Goal: Communication & Community: Connect with others

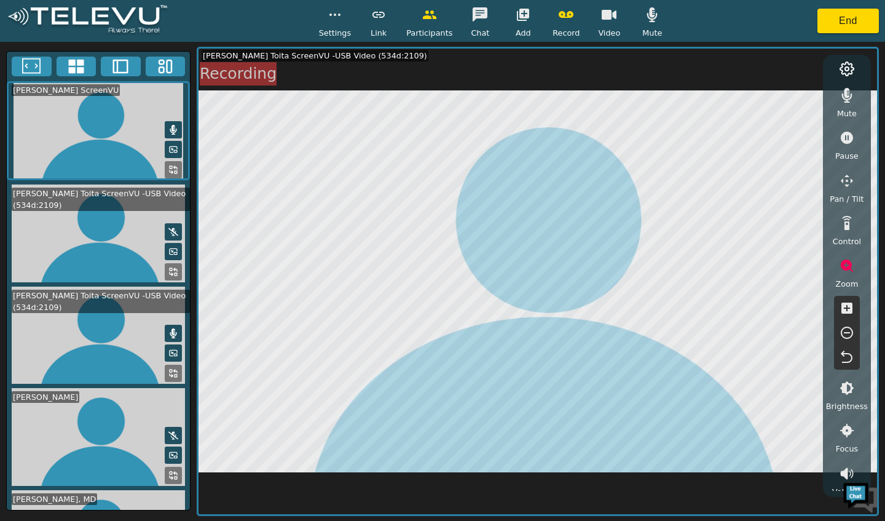
click at [845, 310] on icon "button" at bounding box center [846, 307] width 11 height 11
click at [846, 361] on icon "button" at bounding box center [847, 357] width 15 height 15
click at [853, 274] on button "button" at bounding box center [847, 265] width 31 height 25
click at [336, 15] on circle "button" at bounding box center [334, 14] width 1 height 1
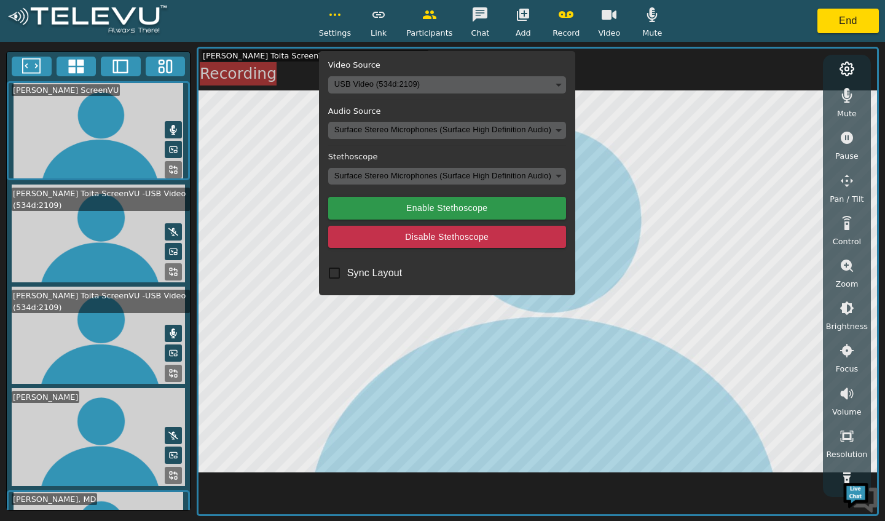
click at [337, 14] on icon "button" at bounding box center [335, 14] width 15 height 15
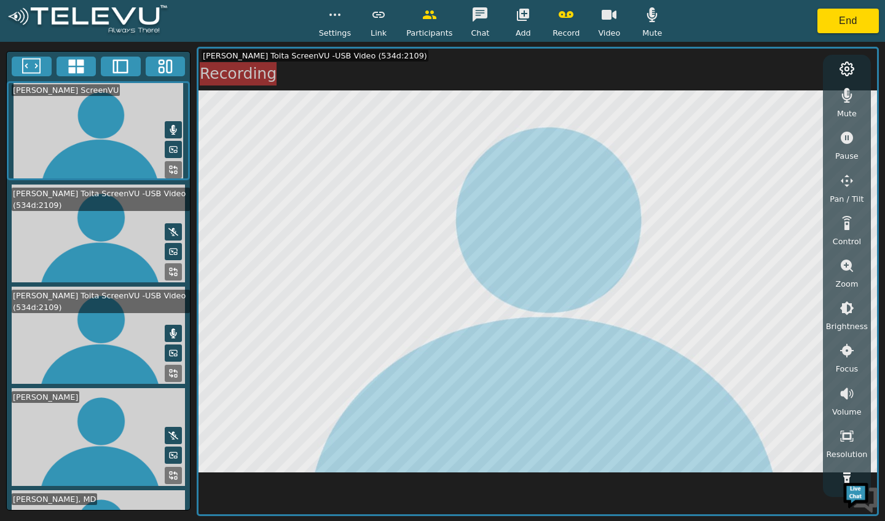
click at [848, 71] on circle at bounding box center [847, 69] width 4 height 4
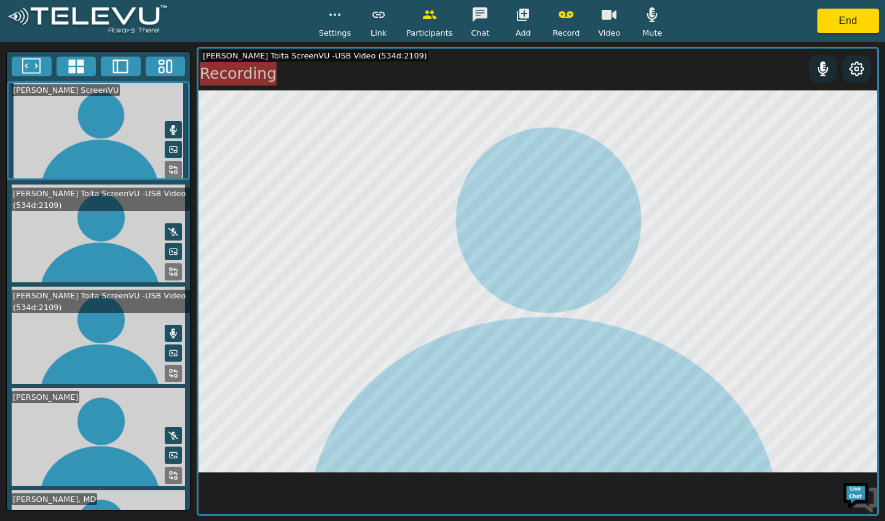
click at [857, 69] on icon at bounding box center [856, 68] width 15 height 15
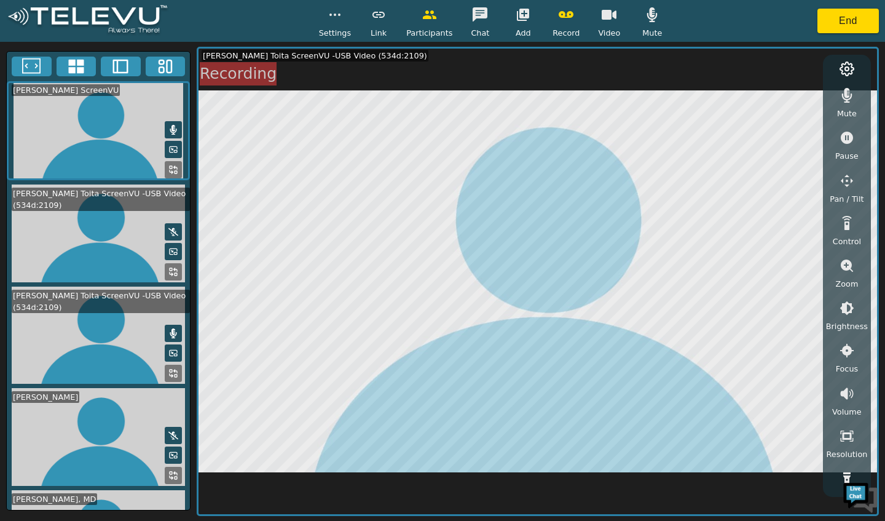
click at [845, 443] on button "button" at bounding box center [847, 436] width 31 height 25
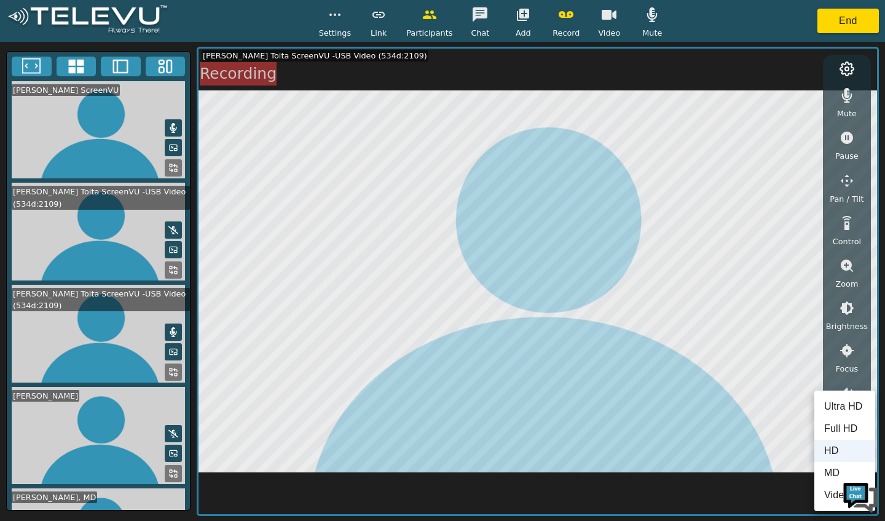
click at [832, 497] on li "Video Off" at bounding box center [844, 495] width 61 height 22
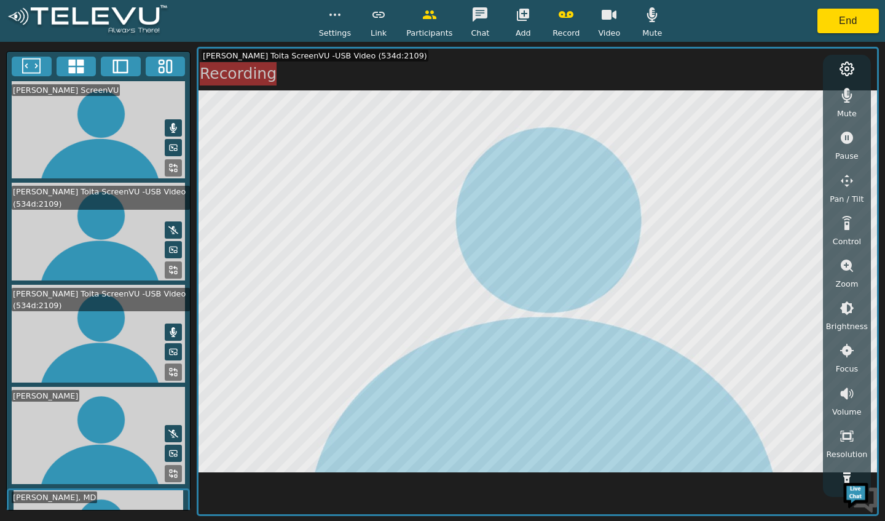
click at [841, 473] on icon "button" at bounding box center [847, 478] width 15 height 15
click at [840, 470] on button "button" at bounding box center [847, 478] width 31 height 25
click at [846, 444] on button "button" at bounding box center [847, 436] width 31 height 25
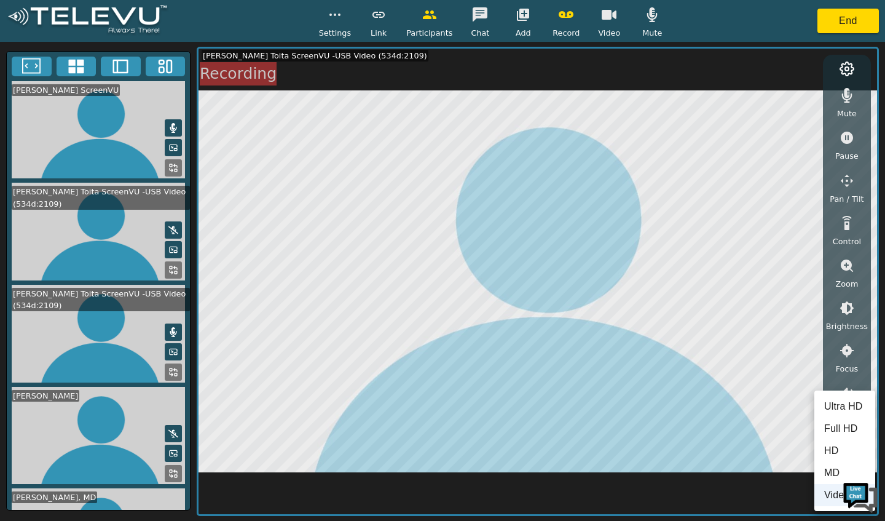
click at [830, 481] on li "MD" at bounding box center [844, 473] width 61 height 22
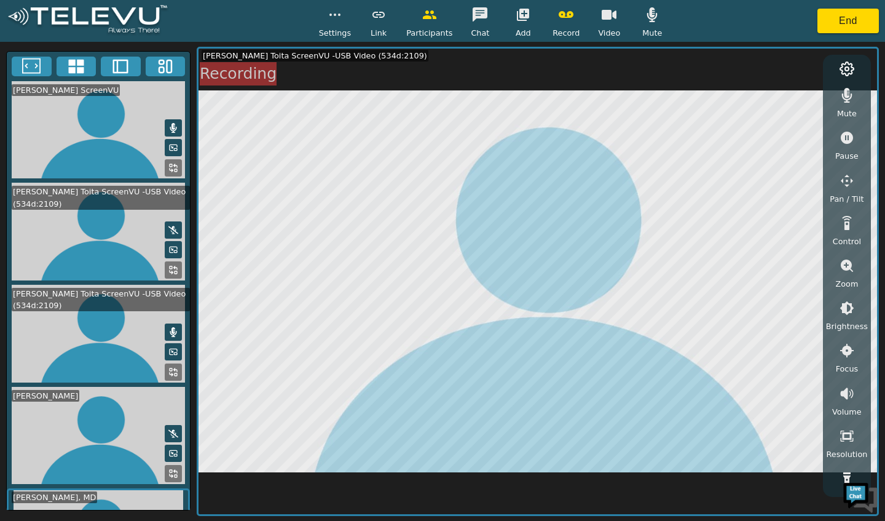
click at [850, 443] on icon "button" at bounding box center [847, 435] width 15 height 15
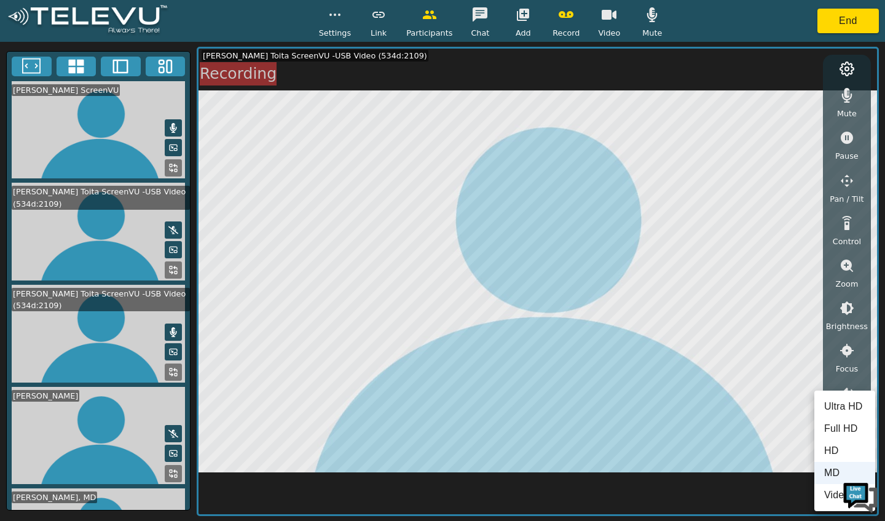
click at [837, 451] on li "HD" at bounding box center [844, 450] width 61 height 22
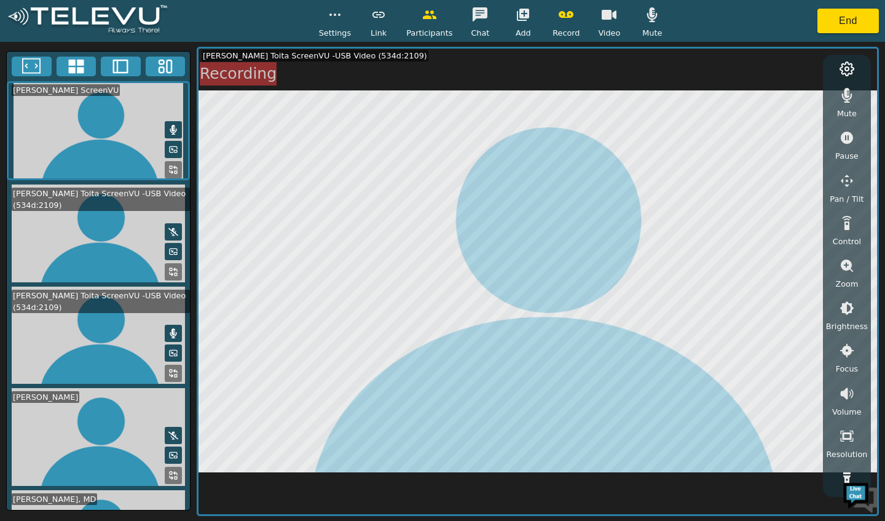
click at [850, 441] on icon "button" at bounding box center [846, 435] width 13 height 11
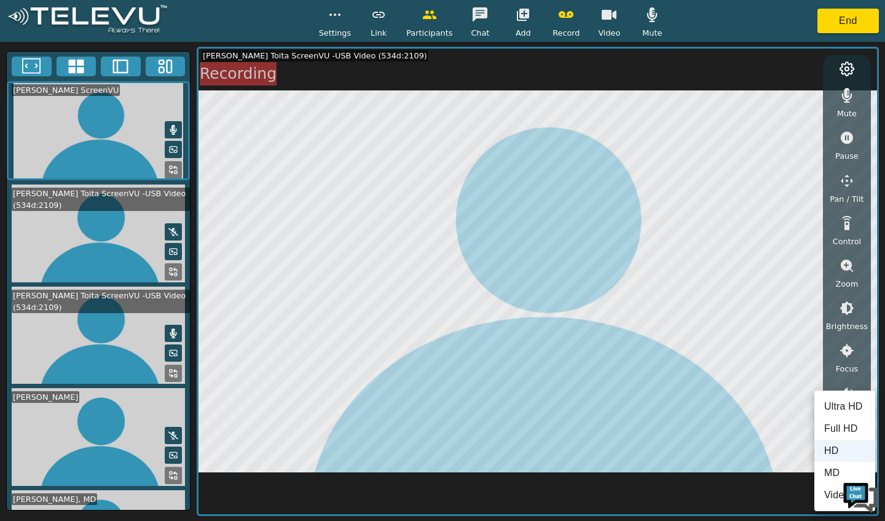
click at [833, 476] on li "MD" at bounding box center [844, 473] width 61 height 22
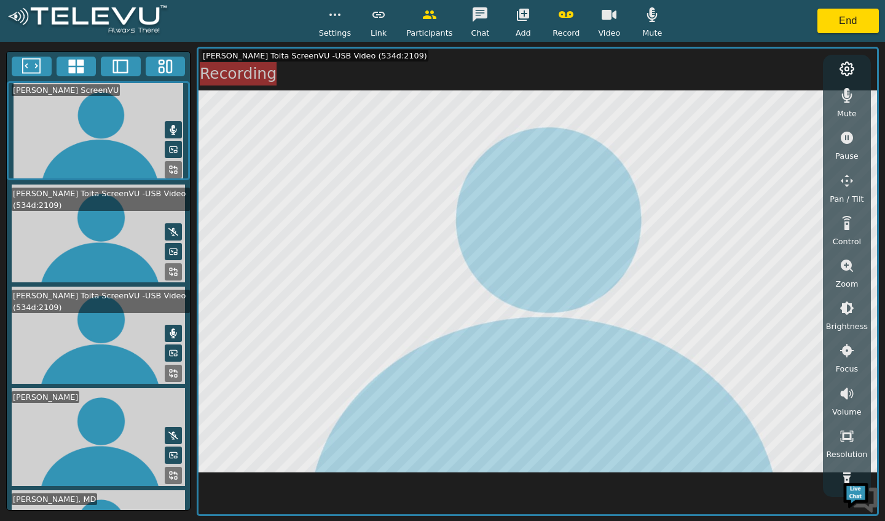
click at [857, 312] on button "button" at bounding box center [847, 308] width 31 height 25
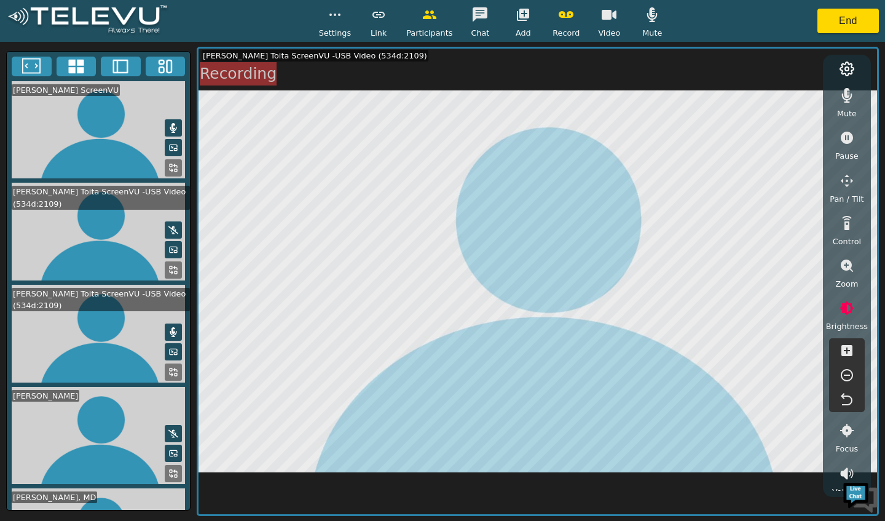
click at [848, 353] on icon "button" at bounding box center [846, 350] width 11 height 11
click at [847, 382] on icon "button" at bounding box center [847, 375] width 15 height 15
click at [846, 381] on icon "button" at bounding box center [847, 375] width 12 height 12
click at [848, 383] on button "button" at bounding box center [847, 375] width 31 height 25
click at [846, 384] on button "button" at bounding box center [847, 375] width 31 height 25
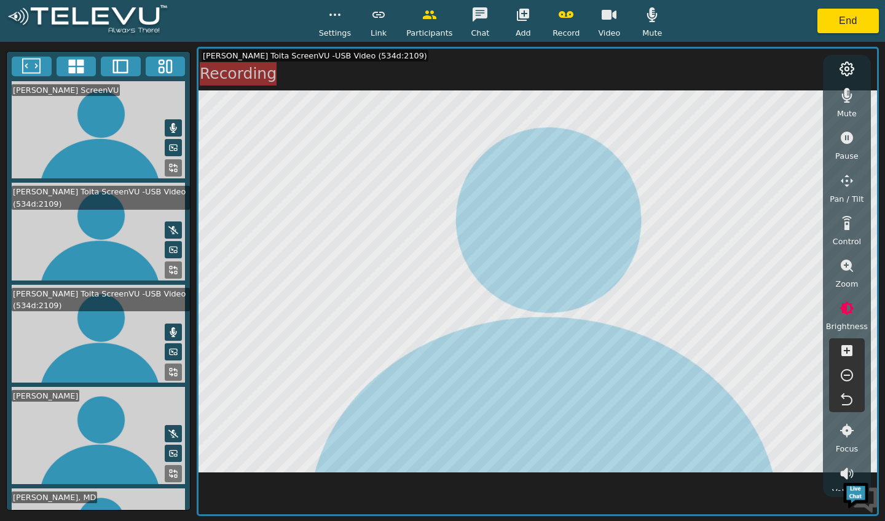
click at [850, 383] on button "button" at bounding box center [847, 375] width 31 height 25
click at [846, 384] on button "button" at bounding box center [847, 375] width 31 height 25
click at [847, 379] on icon "button" at bounding box center [847, 375] width 15 height 15
click at [844, 408] on button "button" at bounding box center [847, 399] width 31 height 25
click at [851, 316] on button "button" at bounding box center [847, 308] width 31 height 25
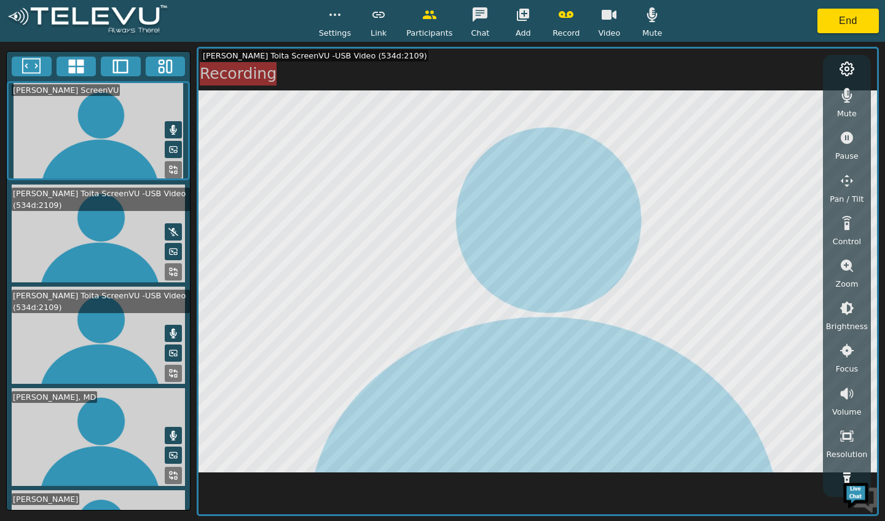
click at [840, 510] on div "Mute Pause Pan / Tilt Control Zoom Brightness Focus Volume Resolution Flashligh…" at bounding box center [847, 287] width 48 height 465
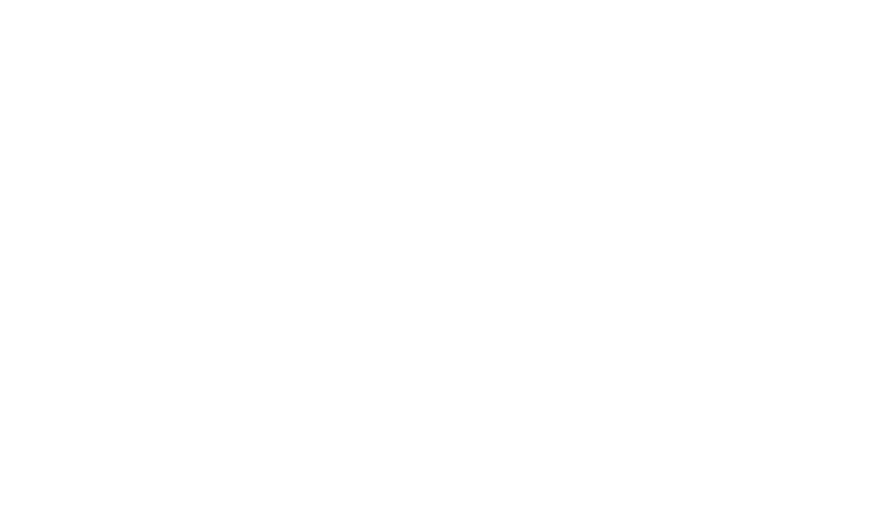
click at [199, 0] on html at bounding box center [442, 0] width 885 height 0
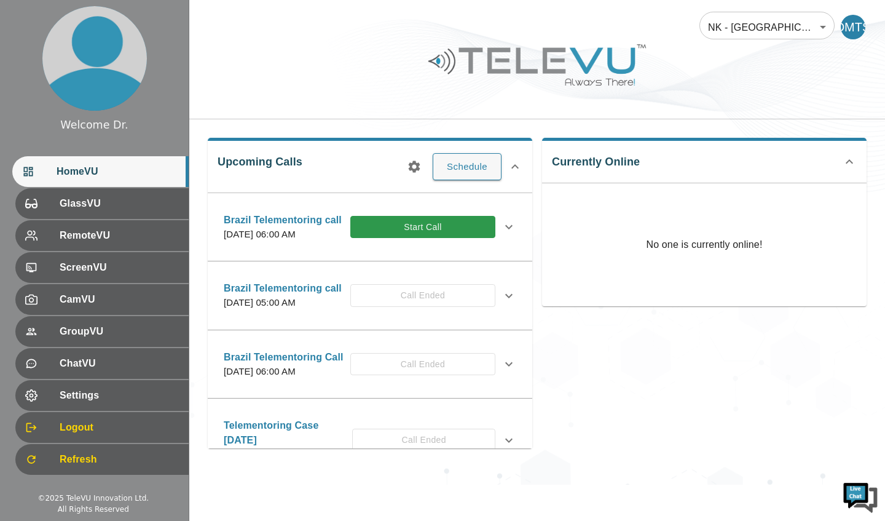
click at [431, 236] on button "Start Call" at bounding box center [422, 227] width 145 height 23
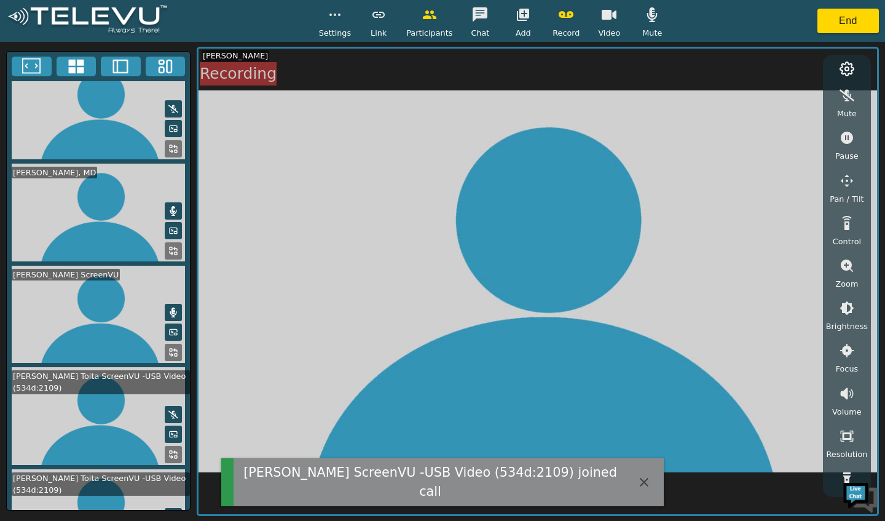
scroll to position [62, 0]
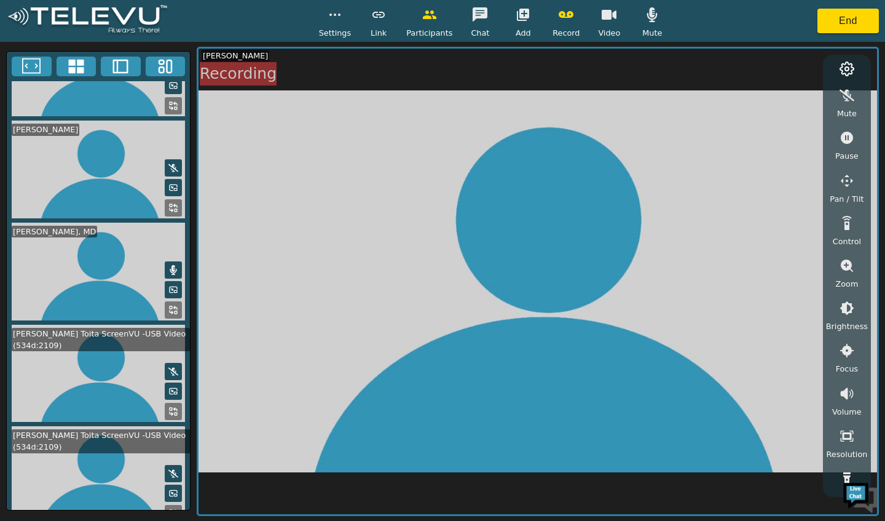
click at [68, 467] on video at bounding box center [98, 475] width 183 height 98
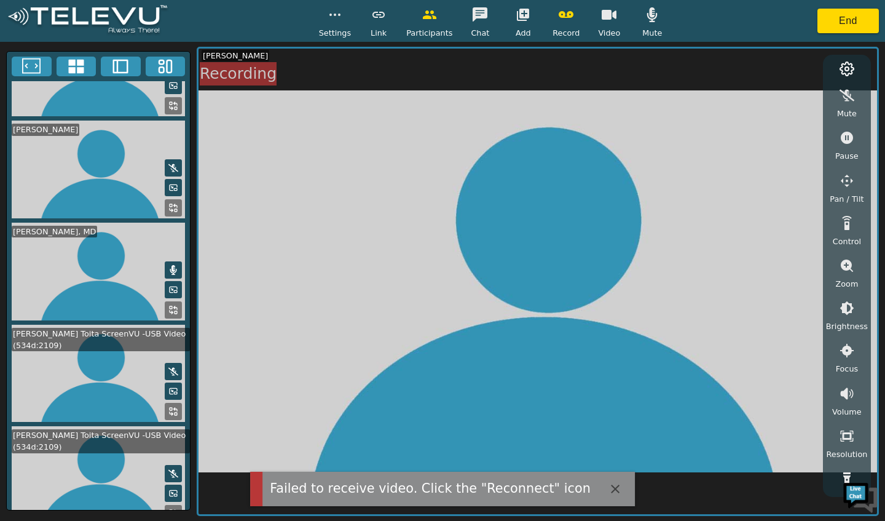
click at [849, 101] on icon "button" at bounding box center [847, 95] width 15 height 15
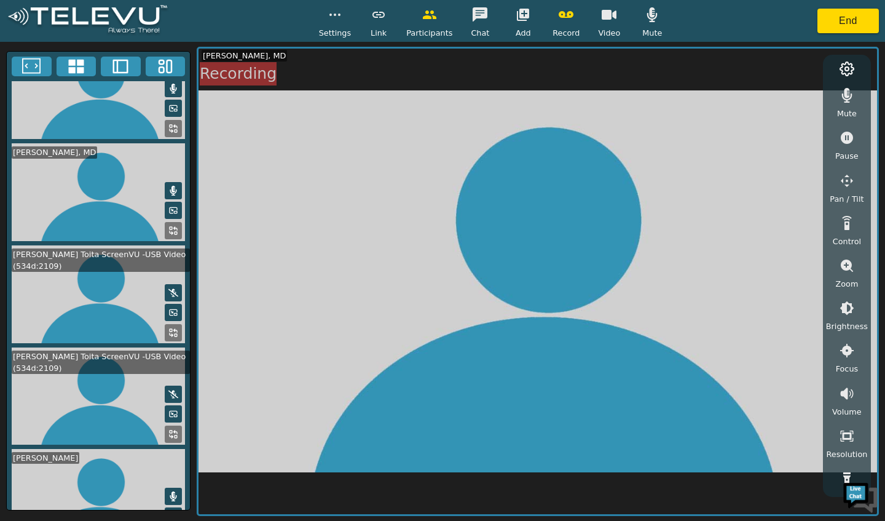
scroll to position [38, 0]
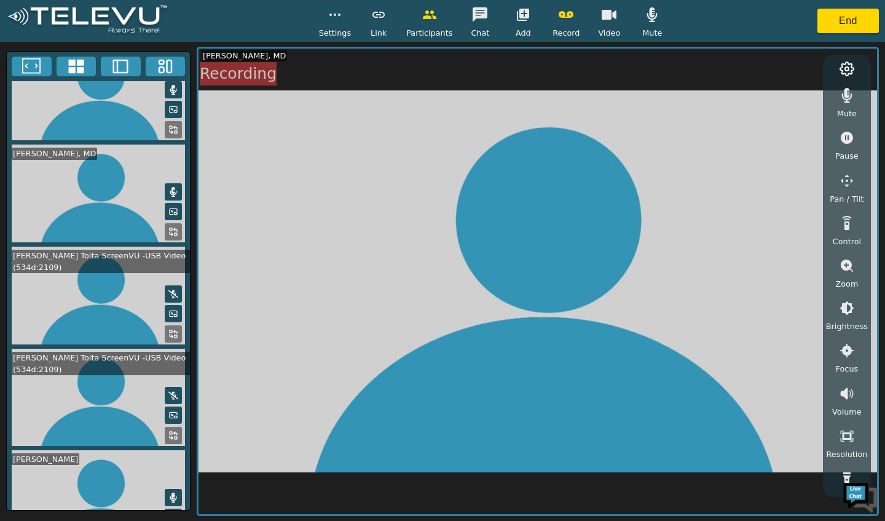
click at [176, 285] on button at bounding box center [173, 293] width 17 height 17
click at [127, 403] on video at bounding box center [98, 398] width 183 height 98
click at [170, 86] on icon at bounding box center [173, 90] width 7 height 10
click at [336, 25] on button "button" at bounding box center [335, 14] width 31 height 25
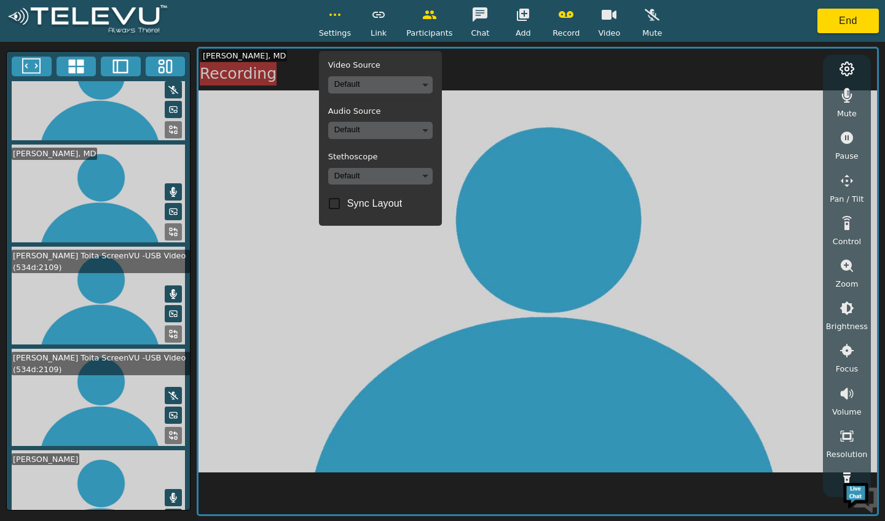
click at [372, 87] on body "Settings Video Source Default Audio Source Default Stethoscope Default Sync Lay…" at bounding box center [442, 260] width 885 height 521
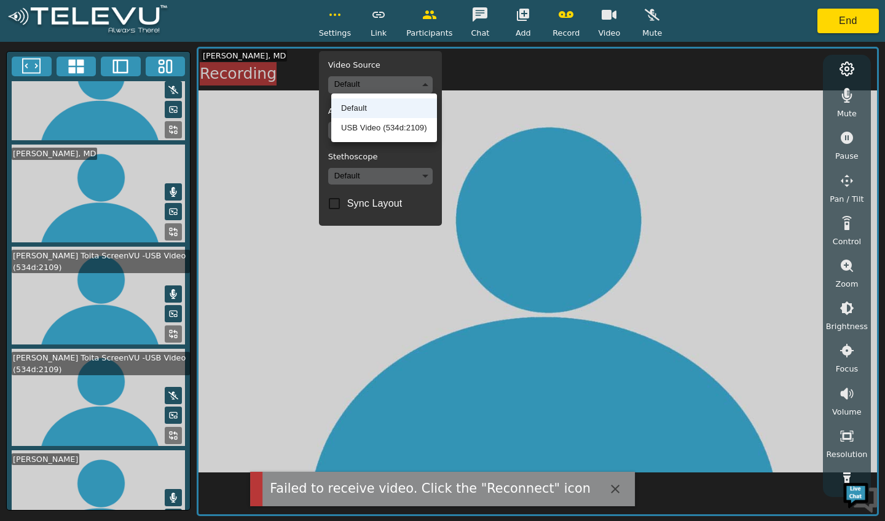
click at [376, 133] on li "USB Video (534d:2109)" at bounding box center [384, 128] width 106 height 20
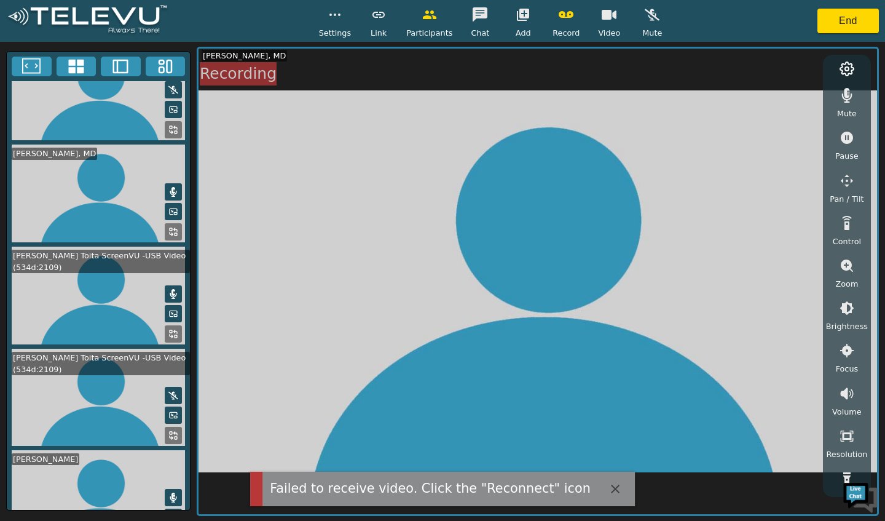
click at [102, 392] on video at bounding box center [98, 398] width 183 height 98
click at [168, 390] on icon at bounding box center [173, 395] width 10 height 10
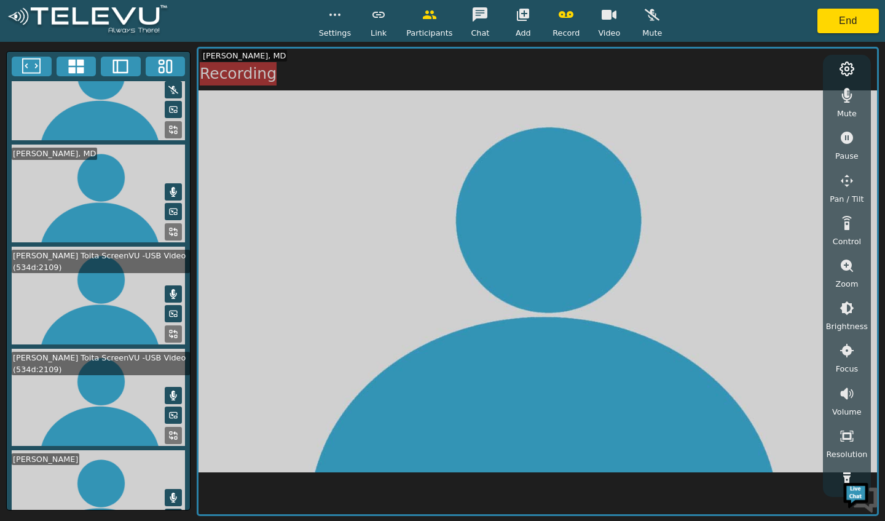
scroll to position [0, 0]
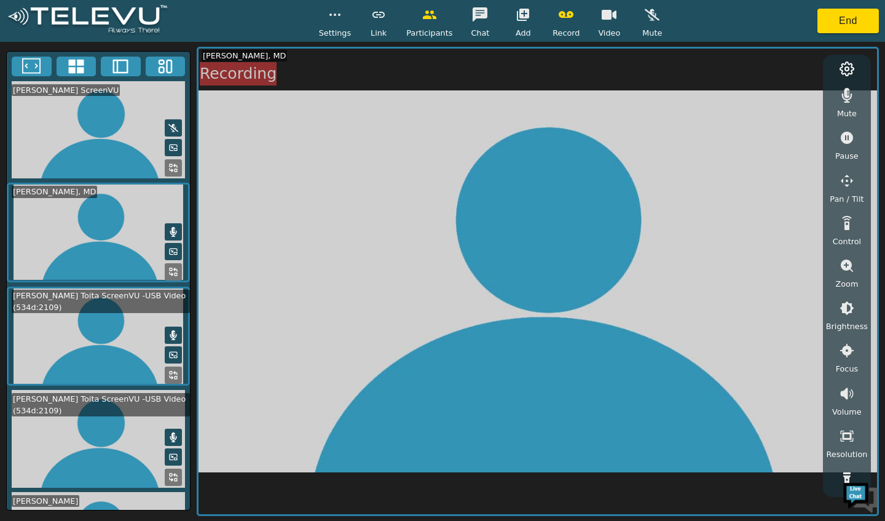
click at [179, 123] on video at bounding box center [98, 130] width 183 height 98
click at [168, 126] on icon at bounding box center [173, 128] width 10 height 10
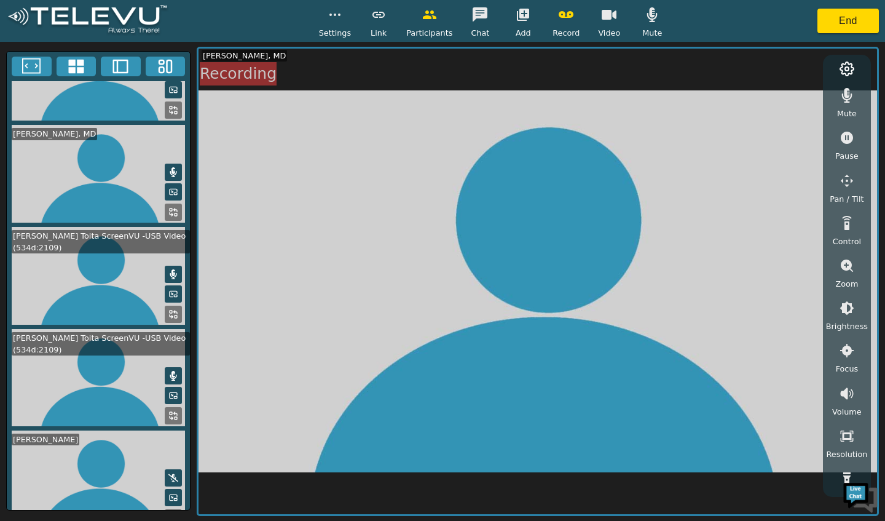
scroll to position [62, 0]
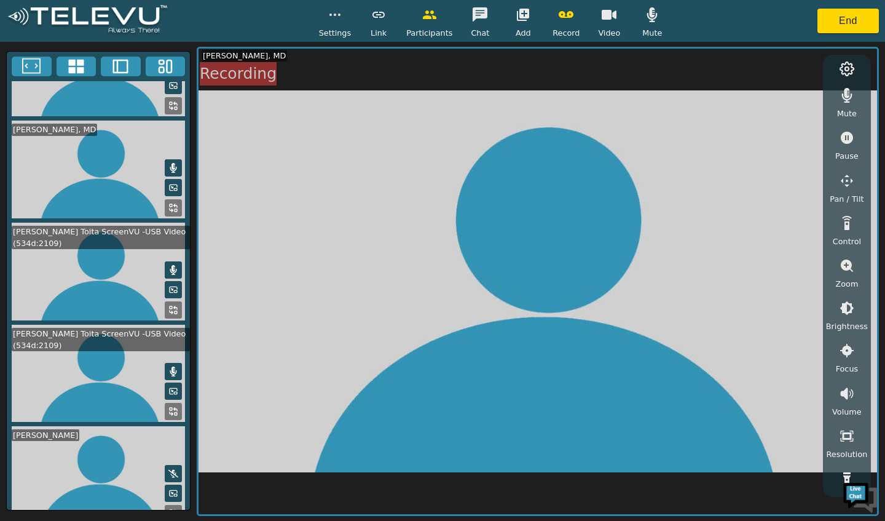
click at [73, 367] on video at bounding box center [98, 374] width 183 height 98
click at [77, 364] on video at bounding box center [98, 374] width 183 height 98
click at [175, 412] on rect at bounding box center [176, 413] width 2 height 2
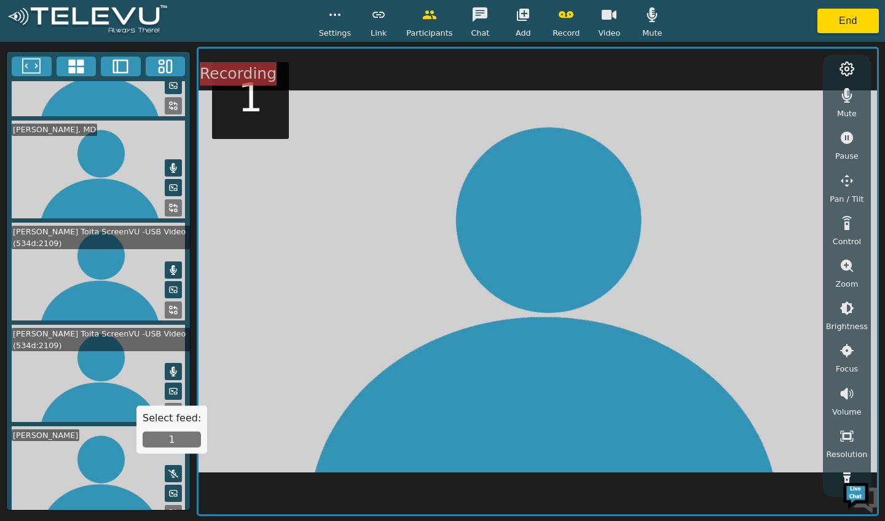
click at [159, 446] on button "1" at bounding box center [172, 439] width 58 height 16
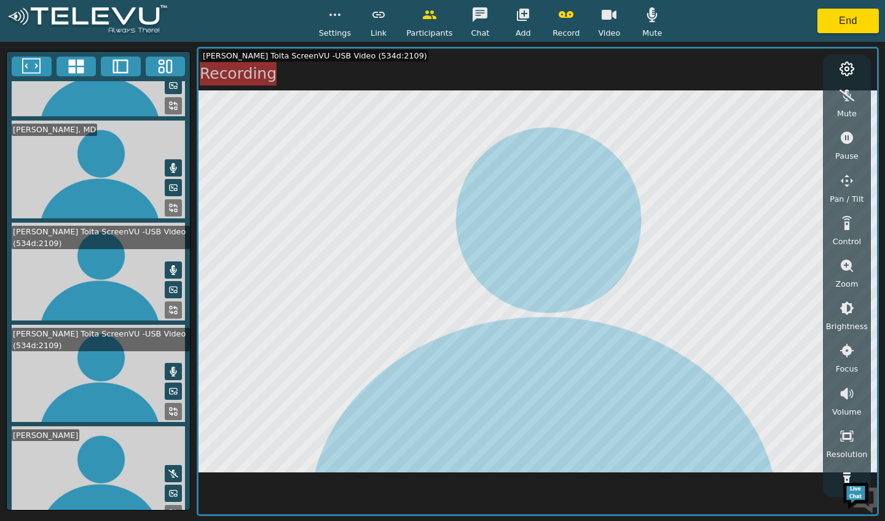
click at [864, 97] on div "Mute Pause Pan / Tilt Control Zoom Brightness Focus Volume Resolution Flashligh…" at bounding box center [847, 283] width 42 height 413
click at [854, 98] on icon "button" at bounding box center [847, 95] width 15 height 15
click at [336, 15] on circle "button" at bounding box center [334, 14] width 1 height 1
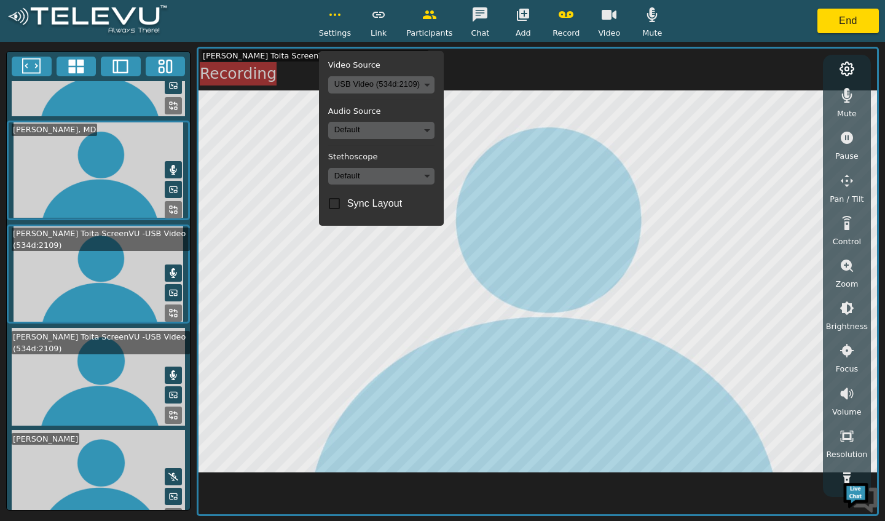
click at [377, 135] on body "Settings Video Source USB Video (534d:2109) b9aa13ba4b34f407e03f7d778b6243f5fbd…" at bounding box center [442, 260] width 885 height 521
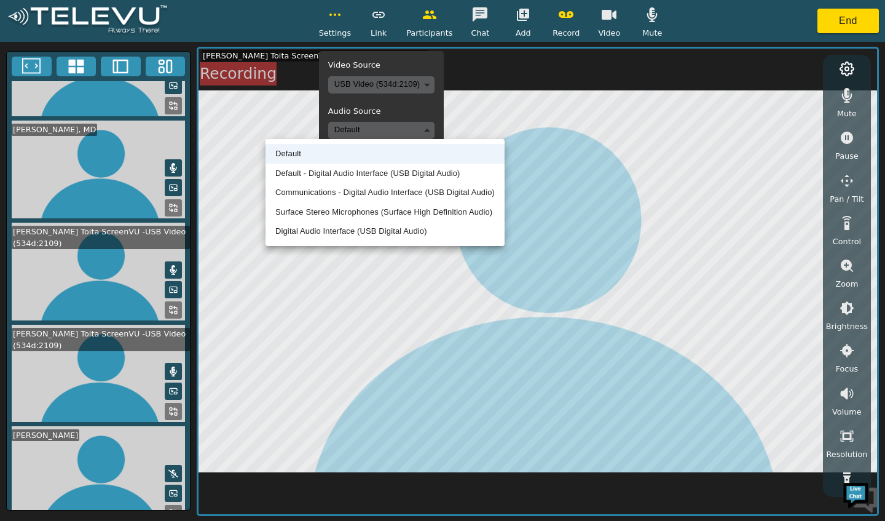
click at [373, 194] on li "Communications - Digital Audio Interface (USB Digital Audio)" at bounding box center [385, 193] width 239 height 20
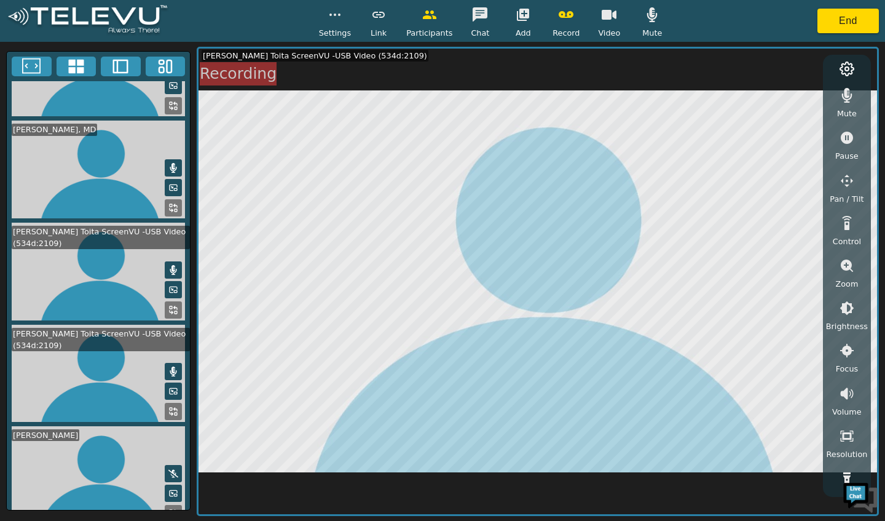
click at [335, 26] on button "button" at bounding box center [335, 14] width 31 height 25
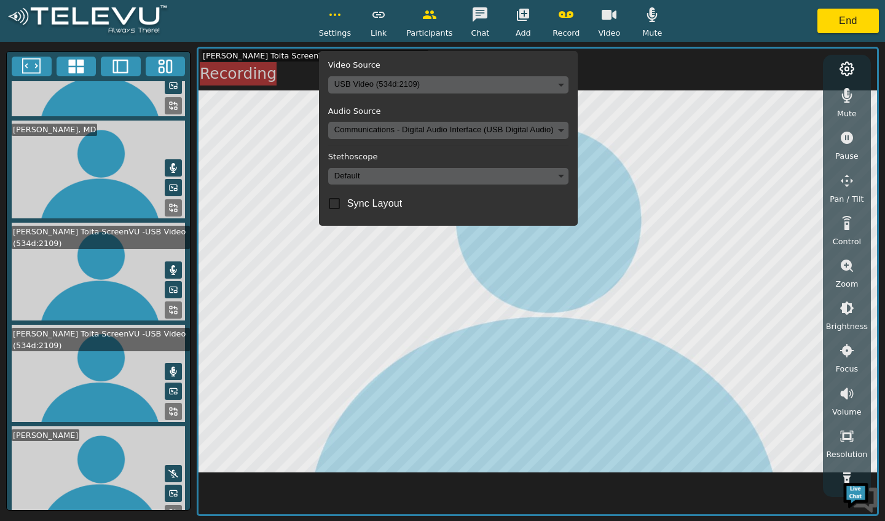
click at [402, 184] on body "Settings Video Source USB Video (534d:2109) b9aa13ba4b34f407e03f7d778b6243f5fbd…" at bounding box center [442, 260] width 885 height 521
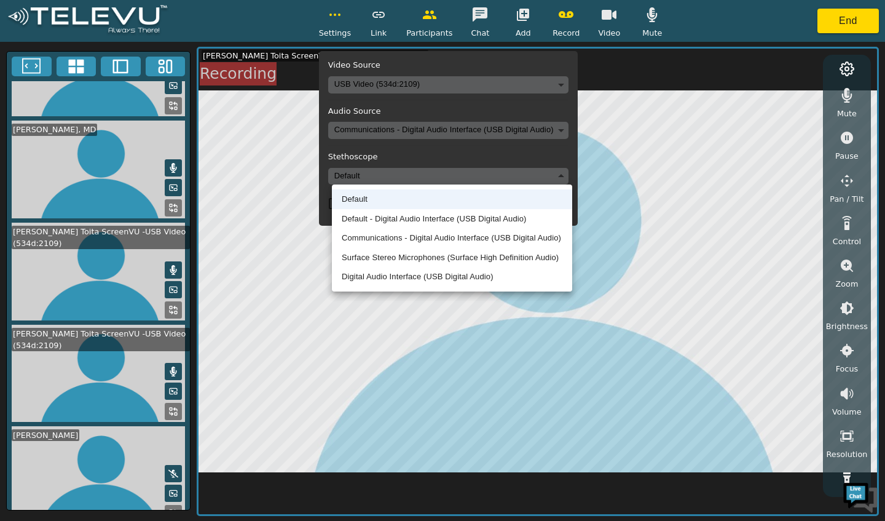
click at [416, 240] on li "Communications - Digital Audio Interface (USB Digital Audio)" at bounding box center [452, 238] width 240 height 20
type input "communications"
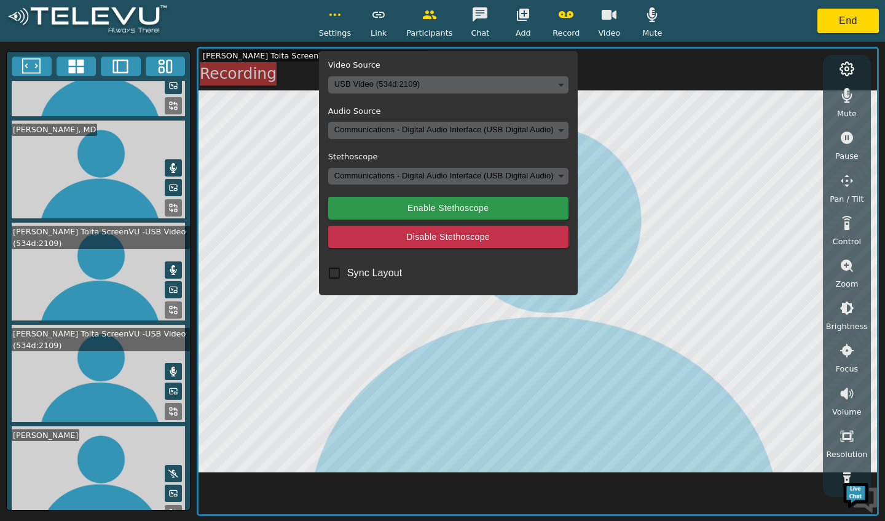
click at [336, 15] on circle "button" at bounding box center [334, 14] width 1 height 1
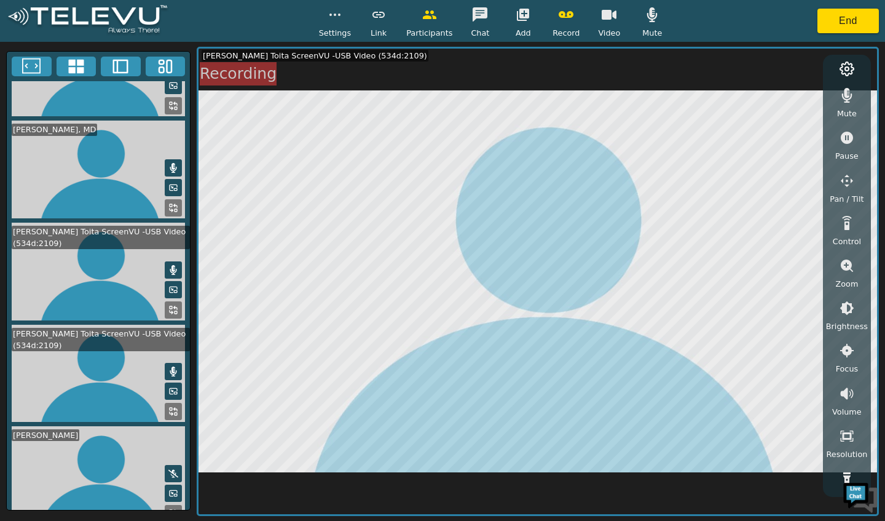
click at [335, 23] on button "button" at bounding box center [335, 14] width 31 height 25
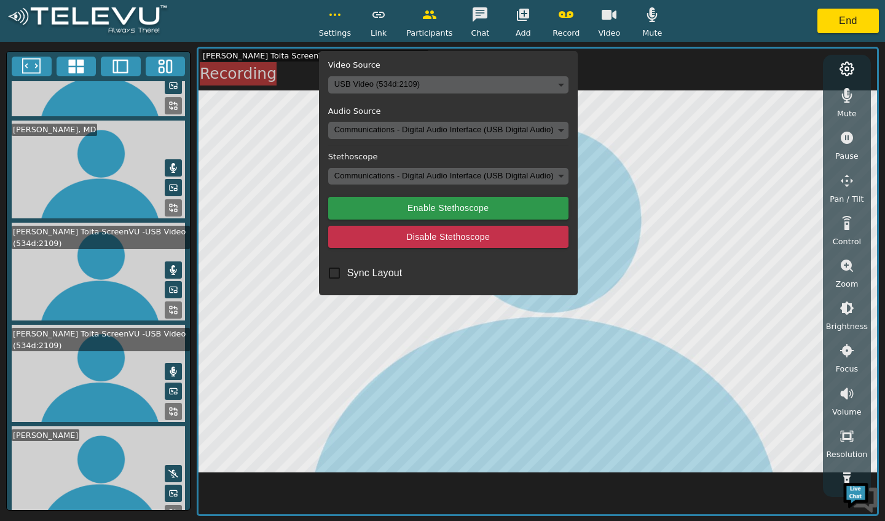
click at [380, 130] on body "Settings Video Source USB Video (534d:2109) b9aa13ba4b34f407e03f7d778b6243f5fbd…" at bounding box center [442, 260] width 885 height 521
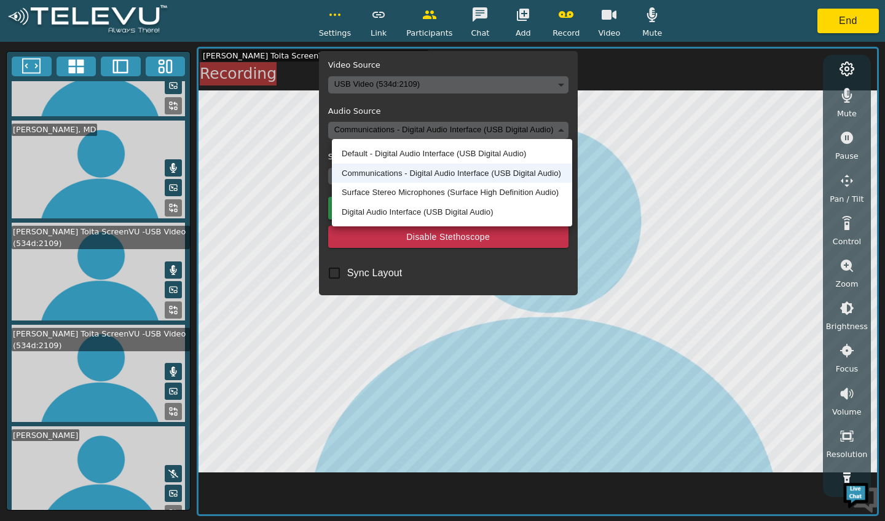
click at [392, 194] on li "Surface Stereo Microphones (Surface High Definition Audio)" at bounding box center [452, 193] width 240 height 20
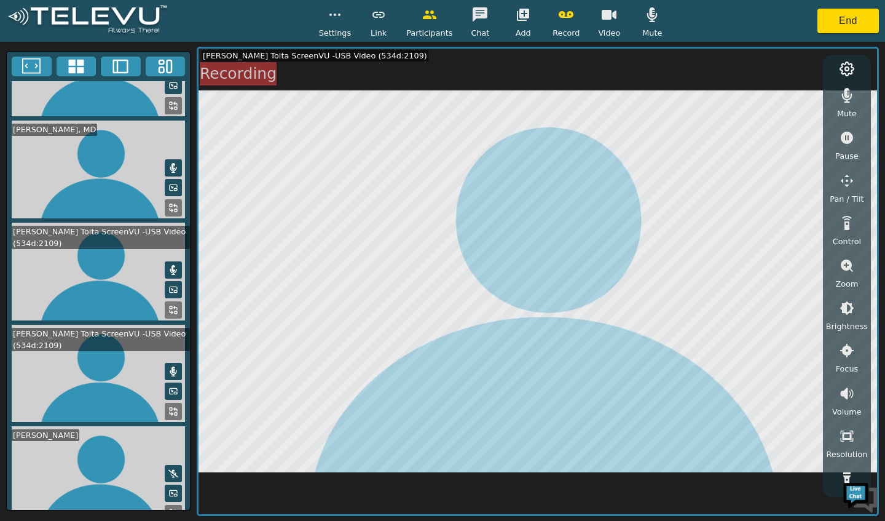
click at [340, 15] on circle "button" at bounding box center [339, 14] width 1 height 1
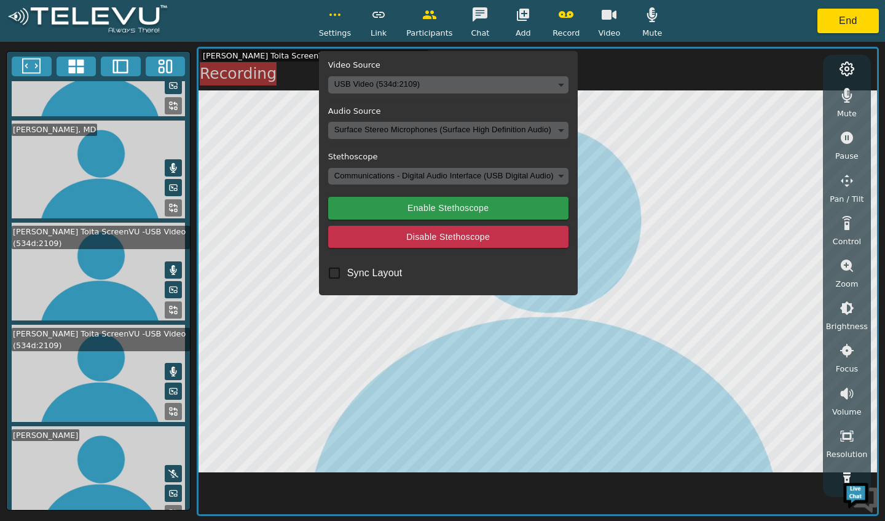
scroll to position [64, 0]
click at [395, 175] on body "Settings Video Source USB Video (534d:2109) b9aa13ba4b34f407e03f7d778b6243f5fbd…" at bounding box center [442, 260] width 885 height 521
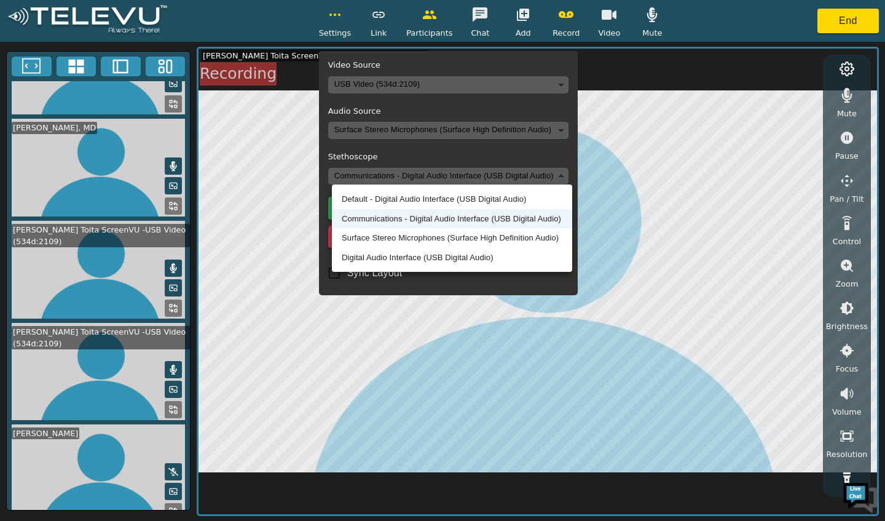
scroll to position [62, 0]
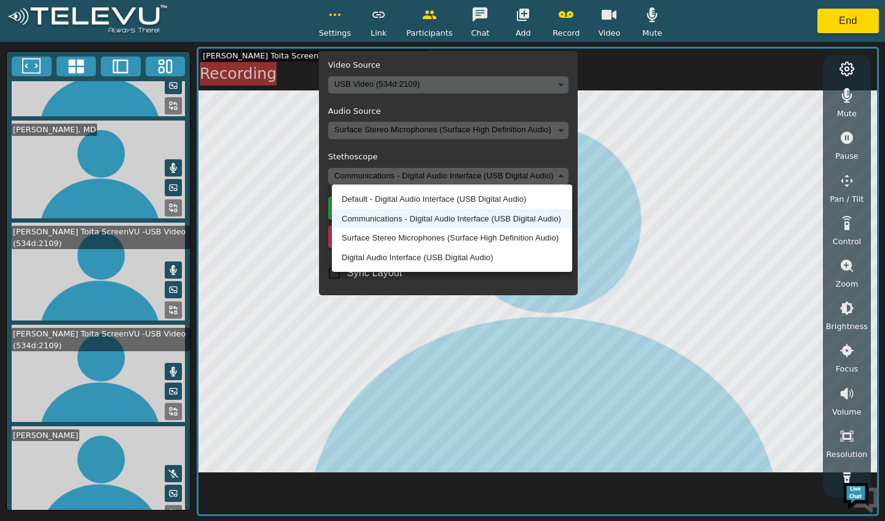
click at [416, 238] on li "Surface Stereo Microphones (Surface High Definition Audio)" at bounding box center [452, 238] width 240 height 20
type input "15c43682e73127d204f8ecfec90d7a6cf62c08b8dacc496281182f63d6022060"
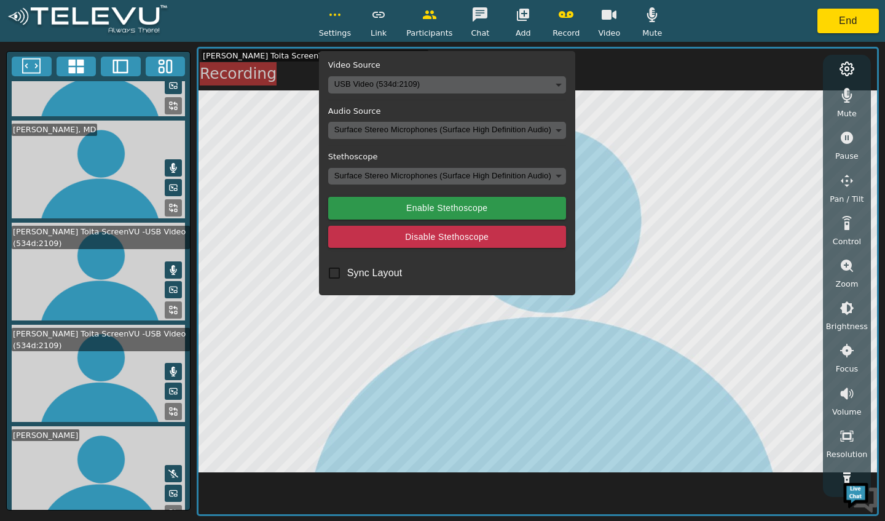
click at [334, 26] on button "button" at bounding box center [335, 14] width 31 height 25
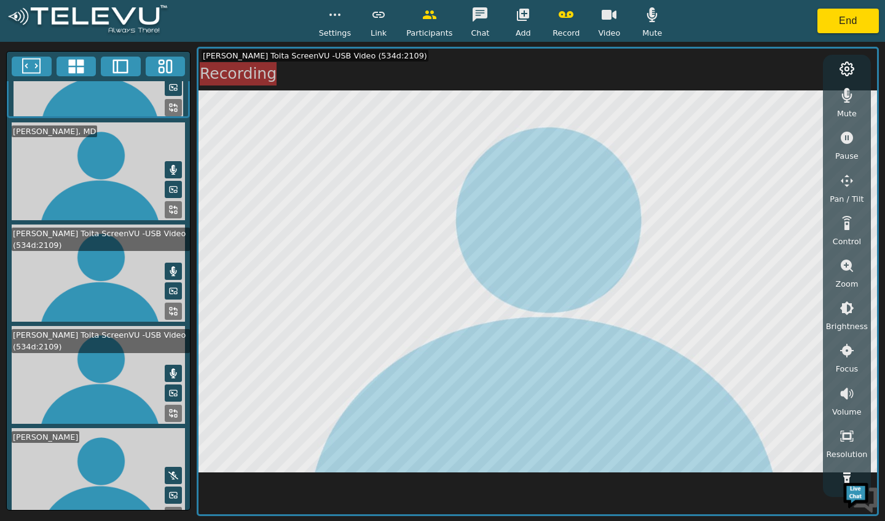
scroll to position [64, 0]
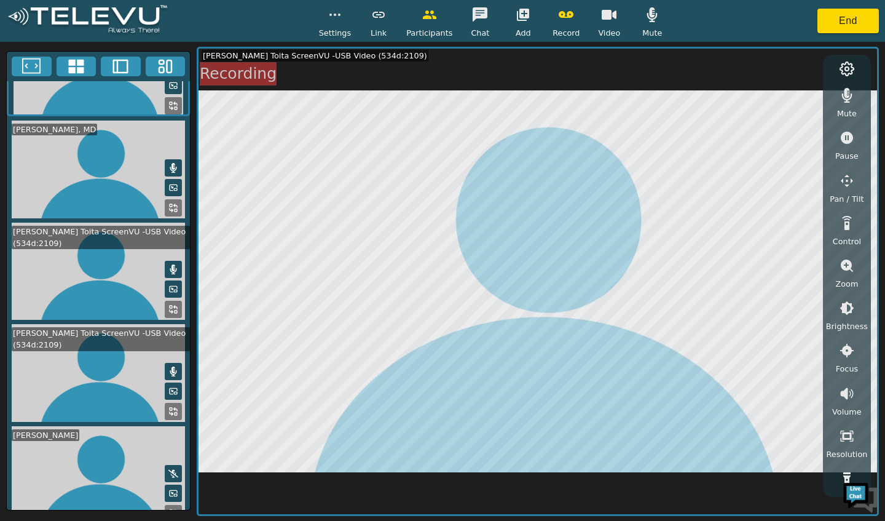
click at [333, 20] on icon "button" at bounding box center [335, 14] width 15 height 15
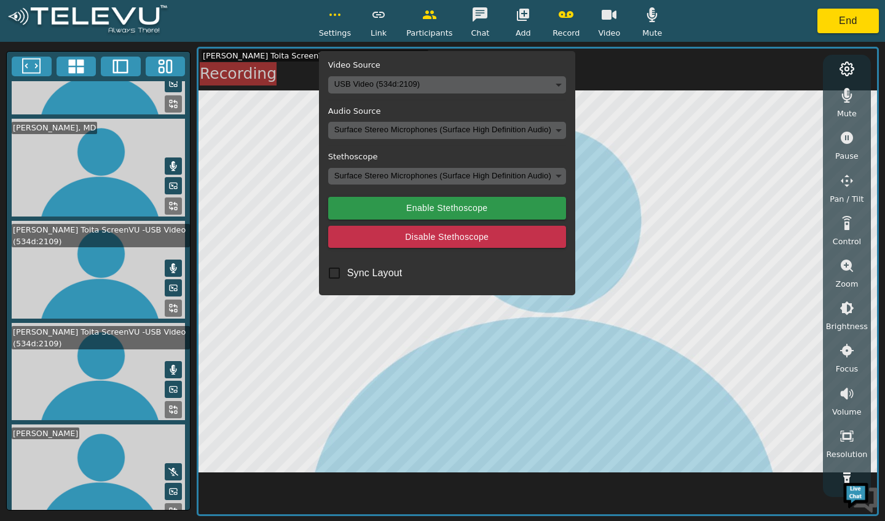
scroll to position [62, 0]
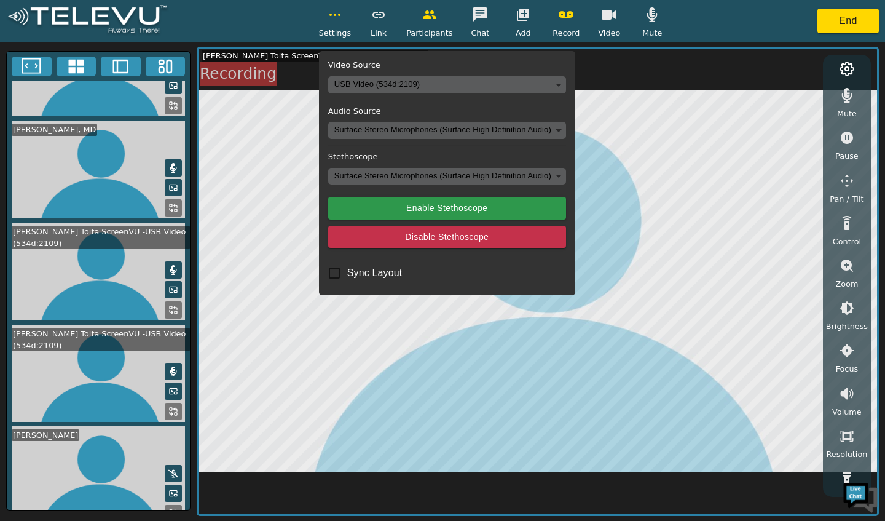
click at [393, 132] on body "Settings Video Source USB Video (534d:2109) b9aa13ba4b34f407e03f7d778b6243f5fbd…" at bounding box center [442, 260] width 885 height 521
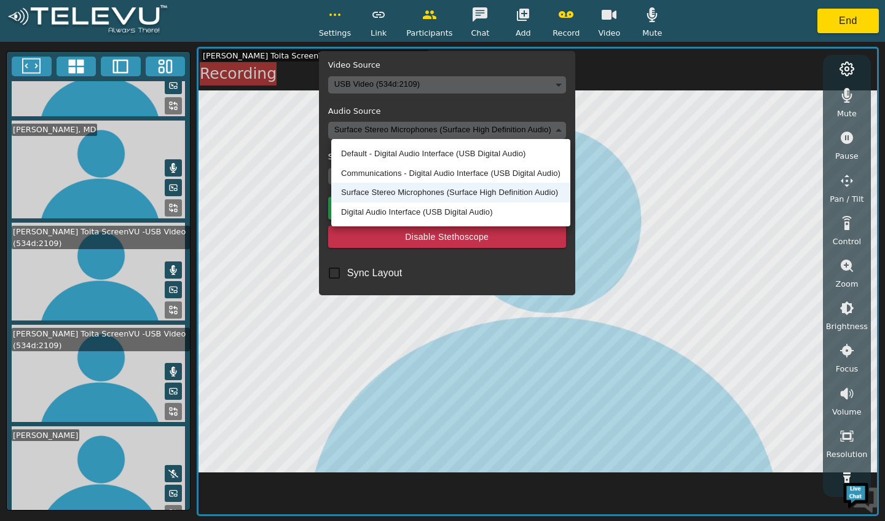
click at [390, 149] on li "Default - Digital Audio Interface (USB Digital Audio)" at bounding box center [450, 154] width 239 height 20
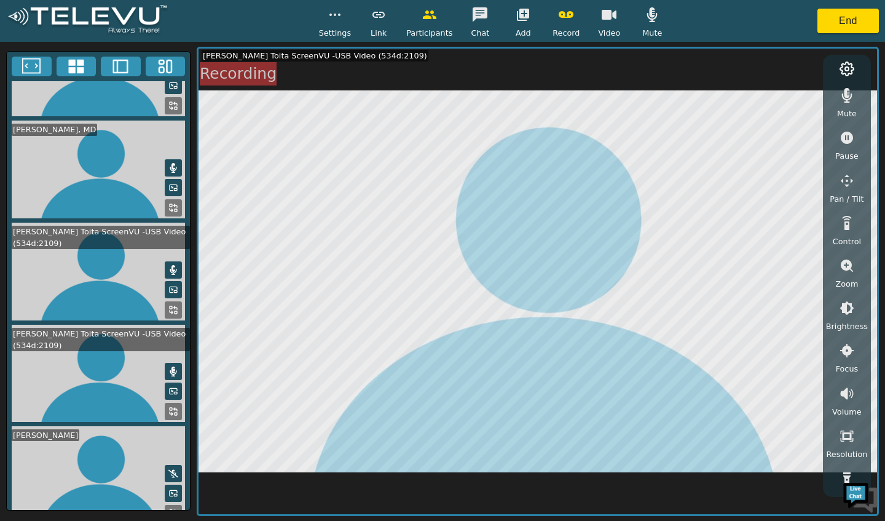
click at [336, 23] on button "button" at bounding box center [335, 14] width 31 height 25
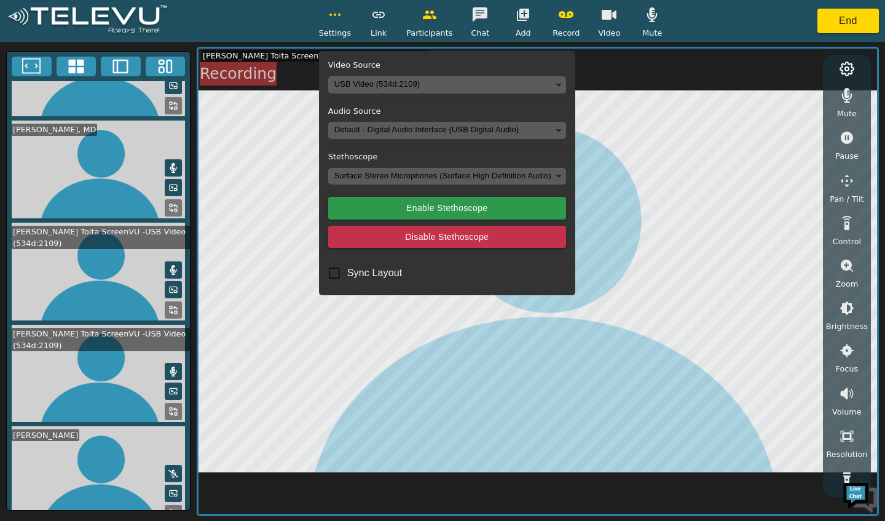
click at [427, 200] on button "Enable Stethoscope" at bounding box center [447, 208] width 238 height 23
click at [419, 176] on body "Settings Video Source USB Video (534d:2109) b9aa13ba4b34f407e03f7d778b6243f5fbd…" at bounding box center [442, 260] width 885 height 521
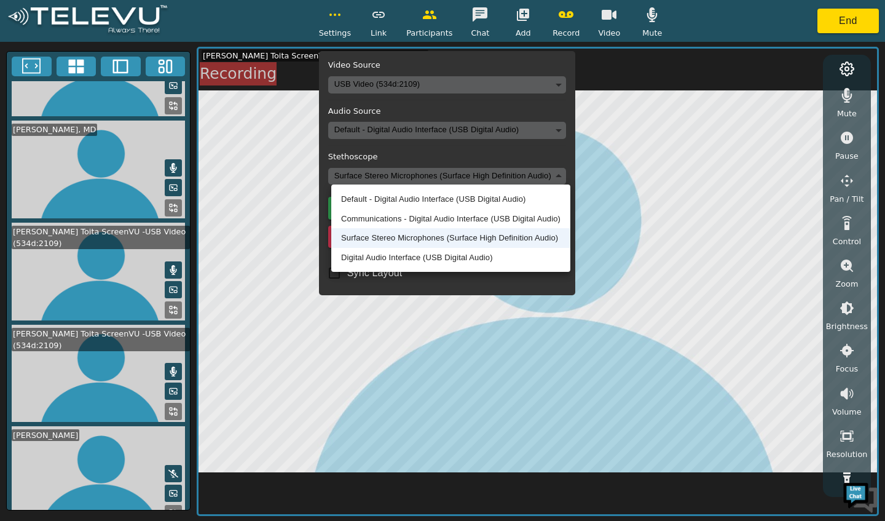
click at [402, 193] on li "Default - Digital Audio Interface (USB Digital Audio)" at bounding box center [450, 199] width 239 height 20
type input "default"
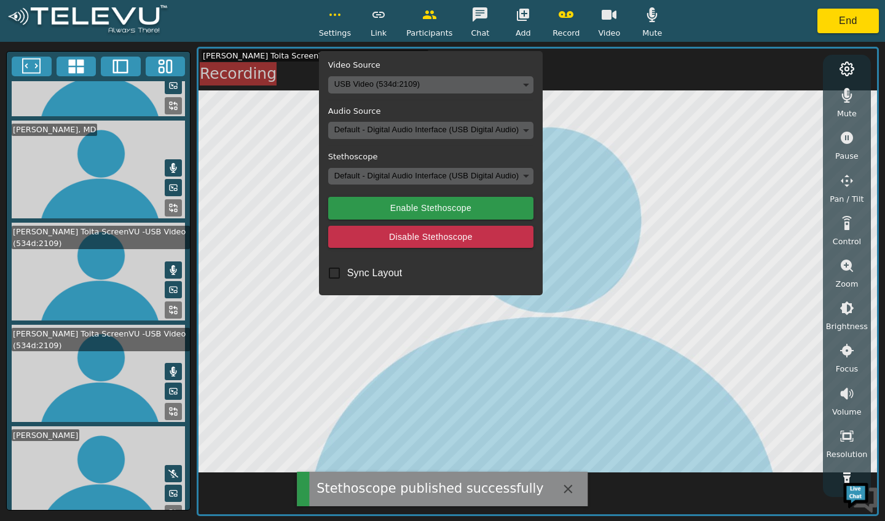
click at [342, 25] on button "button" at bounding box center [335, 14] width 31 height 25
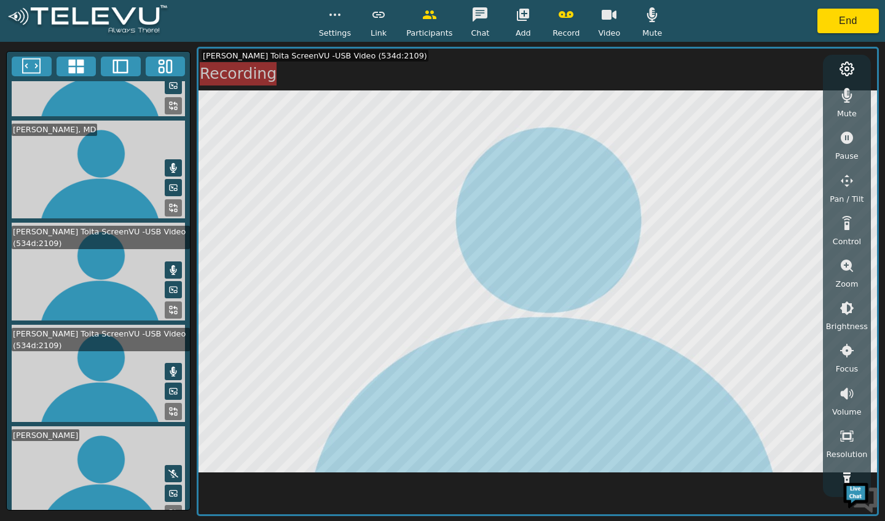
click at [325, 25] on div "Settings" at bounding box center [335, 20] width 33 height 36
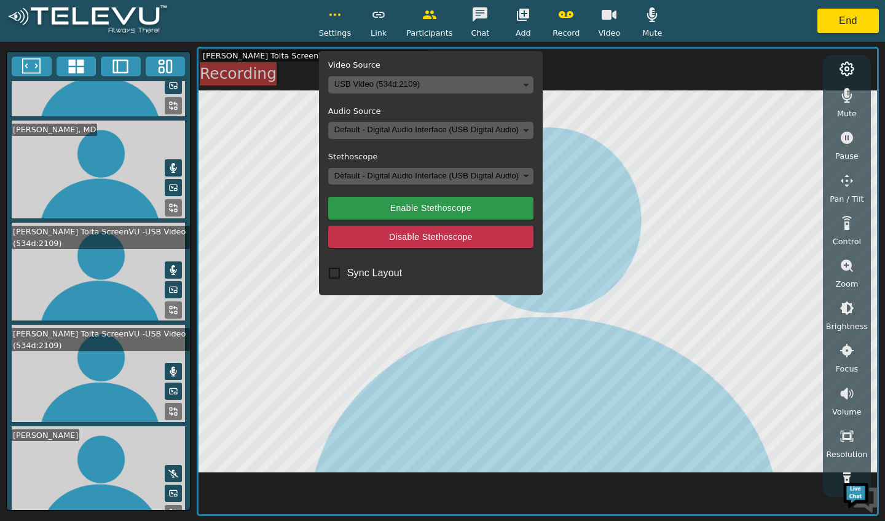
click at [471, 130] on body "Settings Video Source USB Video (534d:2109) b9aa13ba4b34f407e03f7d778b6243f5fbd…" at bounding box center [442, 260] width 885 height 521
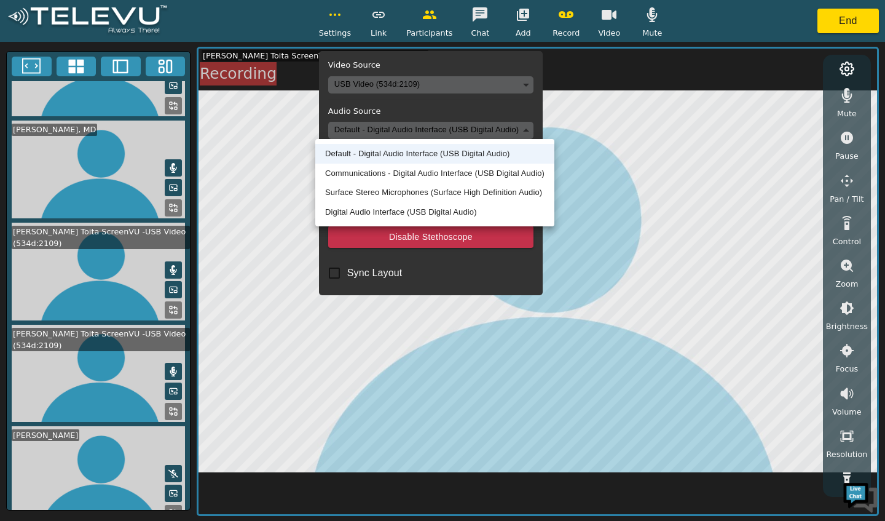
click at [425, 221] on li "Digital Audio Interface (USB Digital Audio)" at bounding box center [434, 212] width 239 height 20
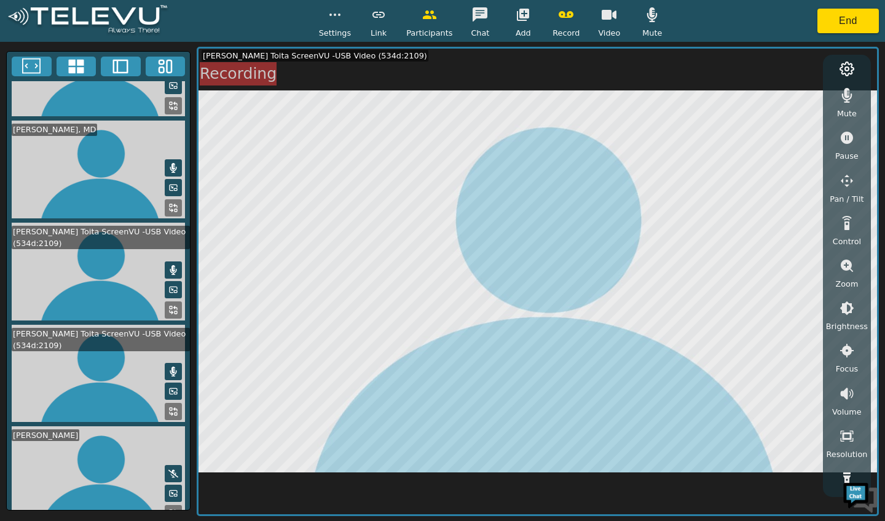
click at [342, 26] on button "button" at bounding box center [335, 14] width 31 height 25
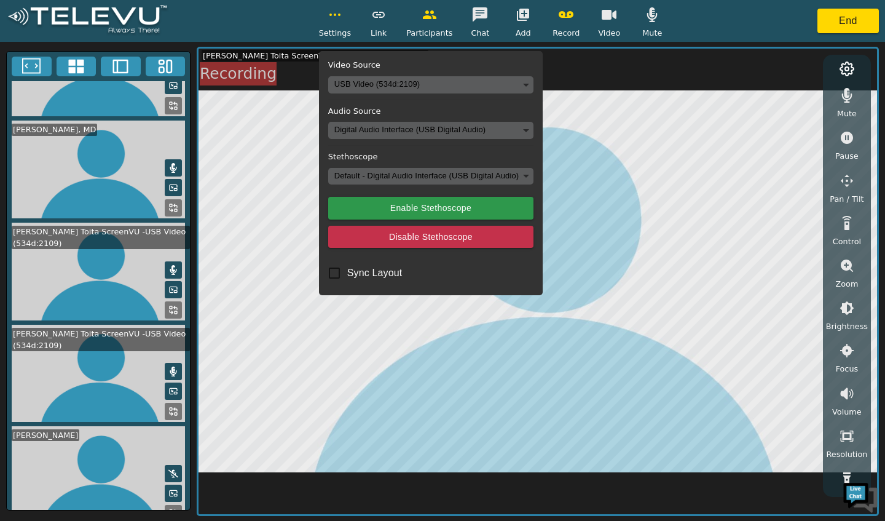
click at [400, 175] on body "Settings Video Source USB Video (534d:2109) b9aa13ba4b34f407e03f7d778b6243f5fbd…" at bounding box center [442, 260] width 885 height 521
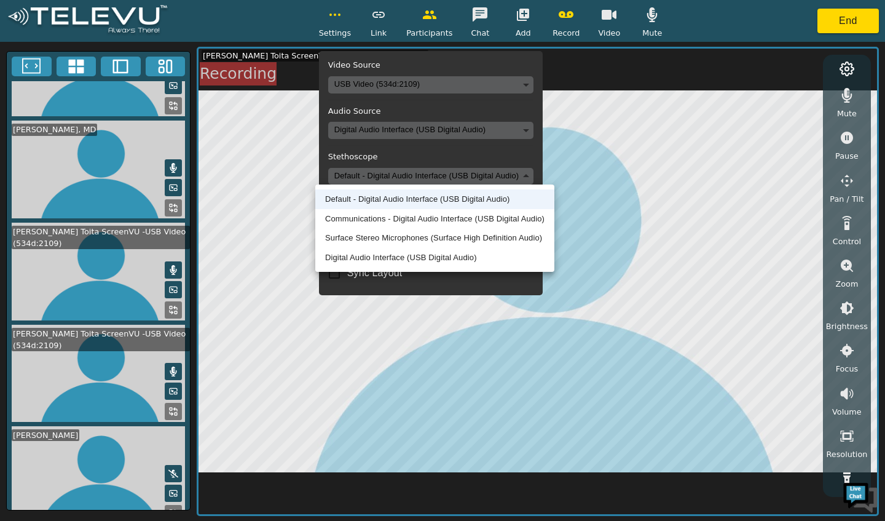
click at [396, 261] on li "Digital Audio Interface (USB Digital Audio)" at bounding box center [434, 258] width 239 height 20
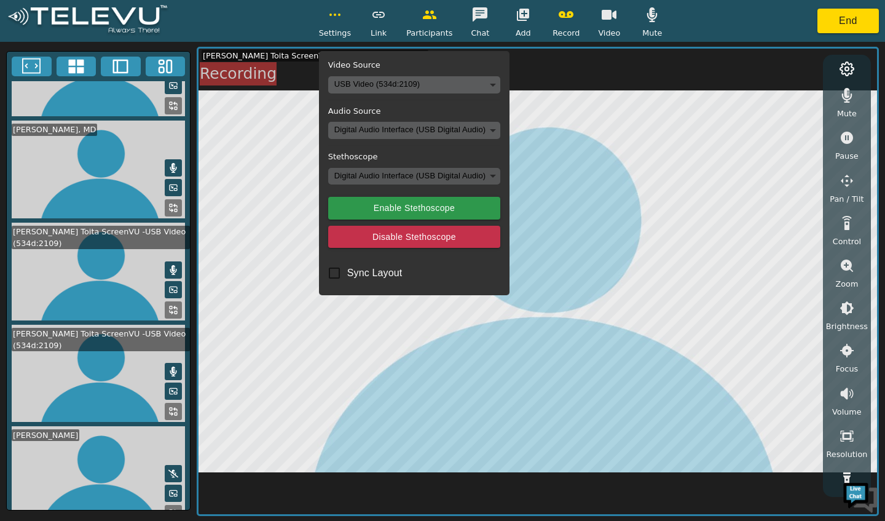
type input "13bf7d18f2220314764e4fc7b283fae570595cc7df498d378a5c01be1c8d2edf"
click at [341, 26] on button "button" at bounding box center [335, 14] width 31 height 25
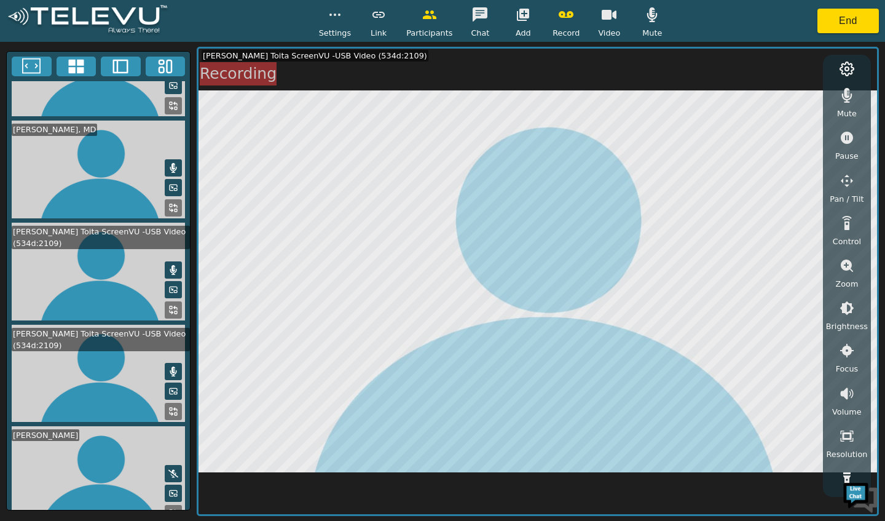
click at [857, 27] on button "End" at bounding box center [848, 21] width 61 height 25
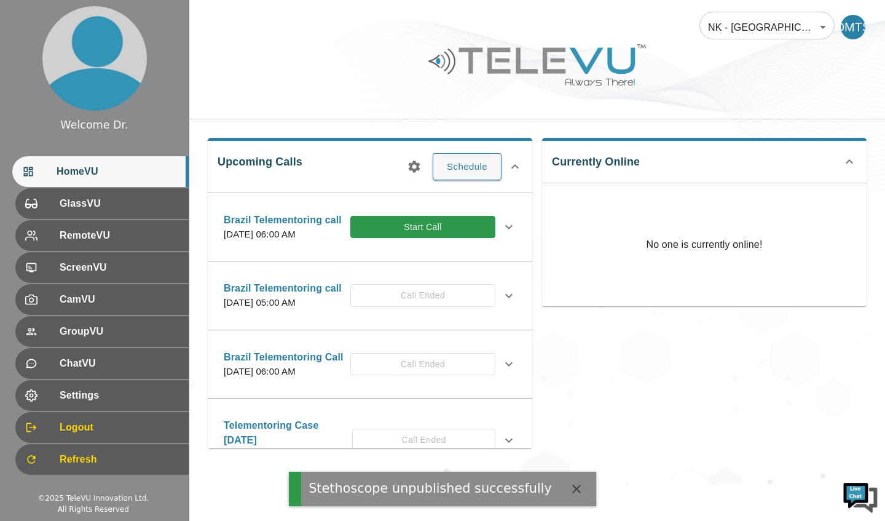
click at [429, 234] on button "Start Call" at bounding box center [422, 227] width 145 height 23
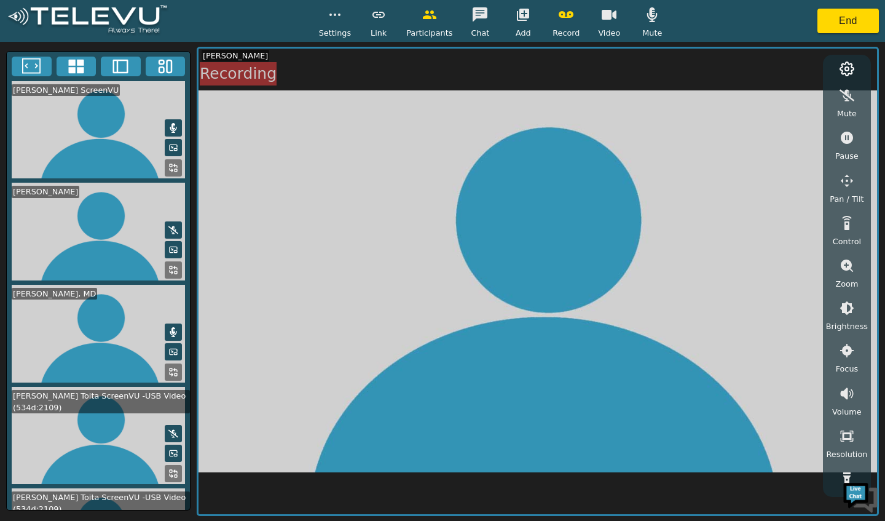
click at [832, 112] on div "Mute" at bounding box center [847, 101] width 31 height 36
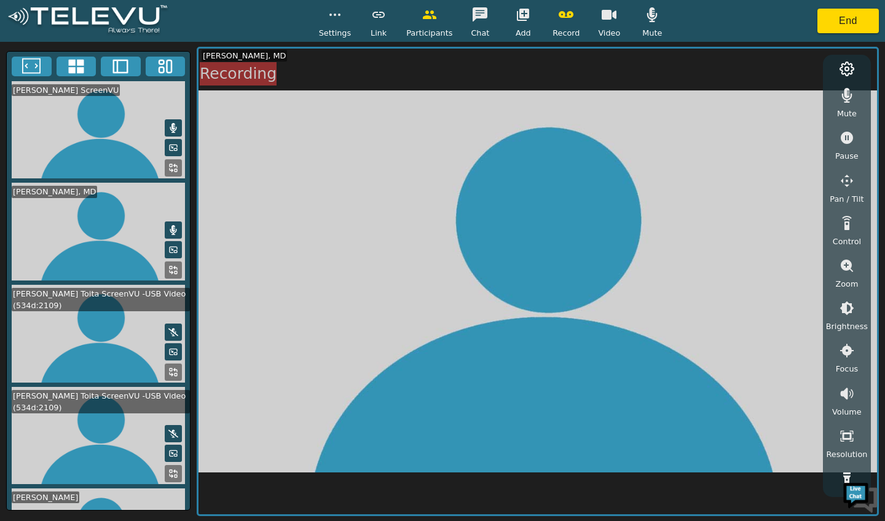
click at [170, 429] on video at bounding box center [98, 436] width 183 height 98
click at [168, 427] on button at bounding box center [173, 433] width 17 height 17
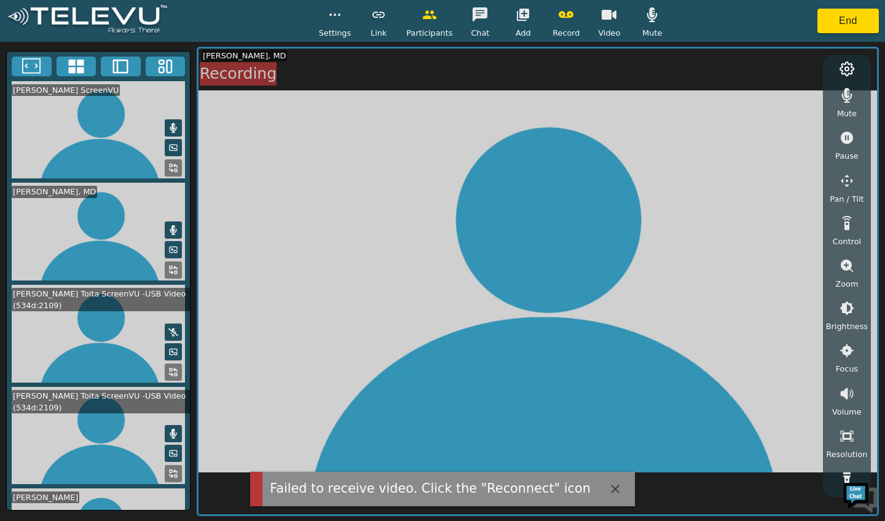
click at [133, 419] on video at bounding box center [98, 436] width 183 height 98
click at [171, 468] on icon at bounding box center [173, 473] width 10 height 10
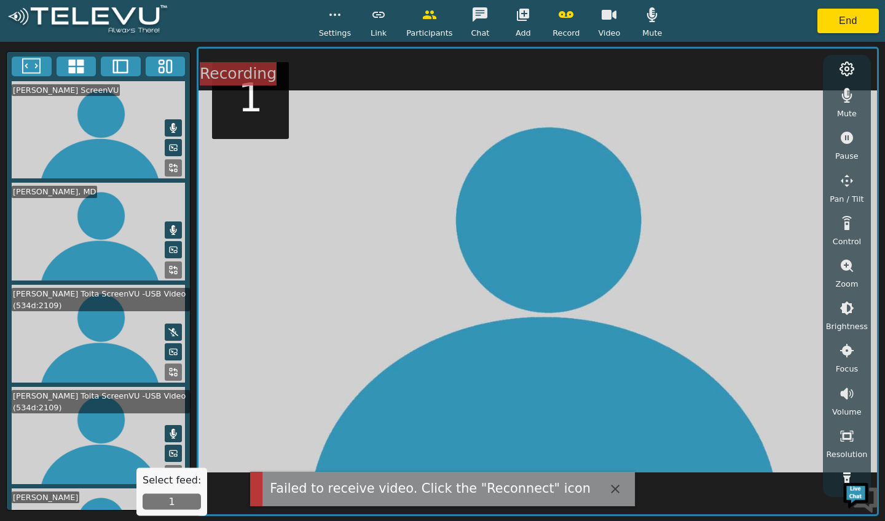
click at [170, 506] on button "1" at bounding box center [172, 502] width 58 height 16
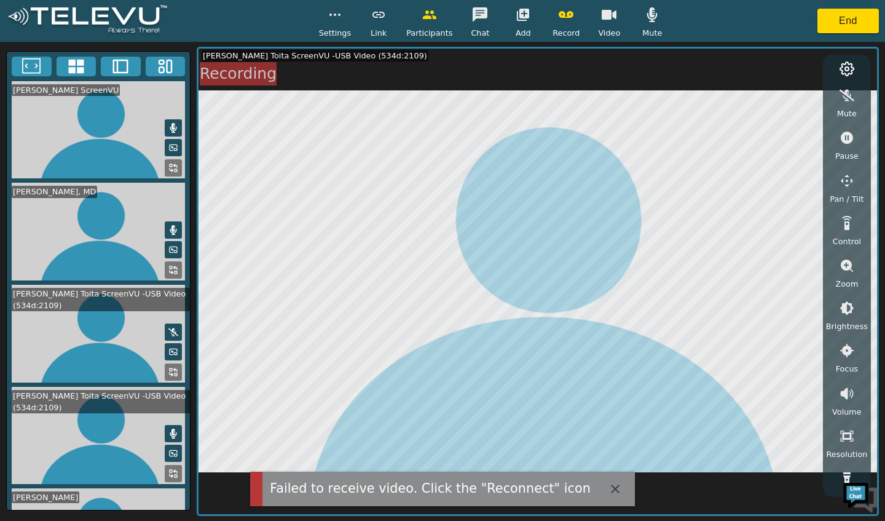
click at [327, 25] on div "Settings" at bounding box center [335, 20] width 33 height 36
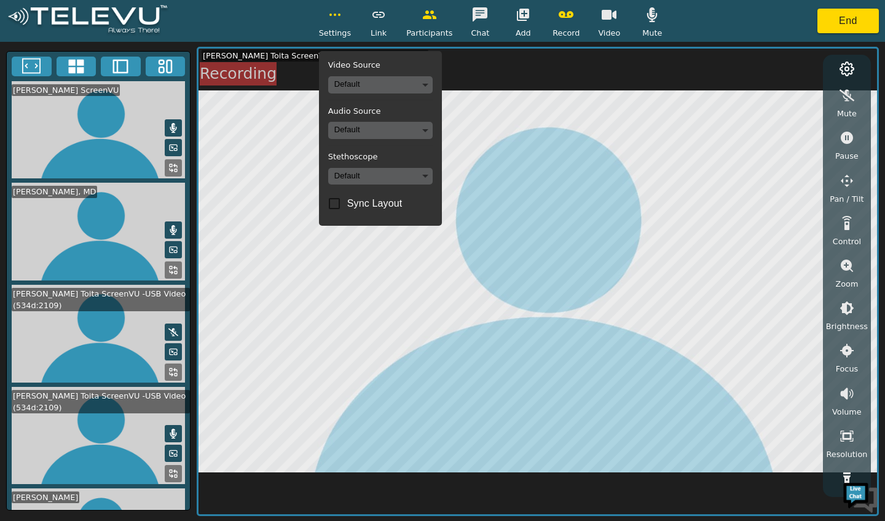
click at [366, 90] on body "Settings Video Source Default Audio Source Default Stethoscope Default Sync Lay…" at bounding box center [442, 260] width 885 height 521
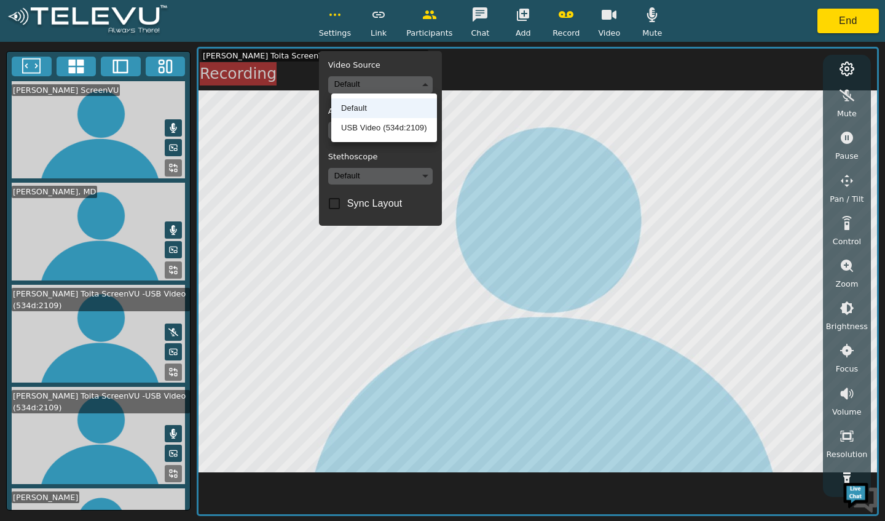
click at [377, 137] on ul "Default USB Video (534d:2109)" at bounding box center [384, 117] width 106 height 49
click at [385, 127] on li "USB Video (534d:2109)" at bounding box center [384, 128] width 106 height 20
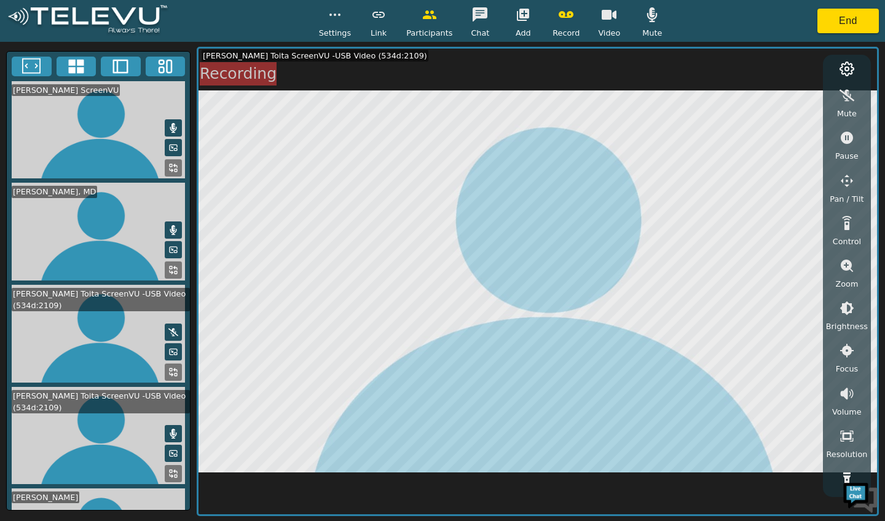
click at [171, 327] on icon at bounding box center [173, 332] width 10 height 10
click at [326, 6] on div "Settings" at bounding box center [335, 20] width 33 height 36
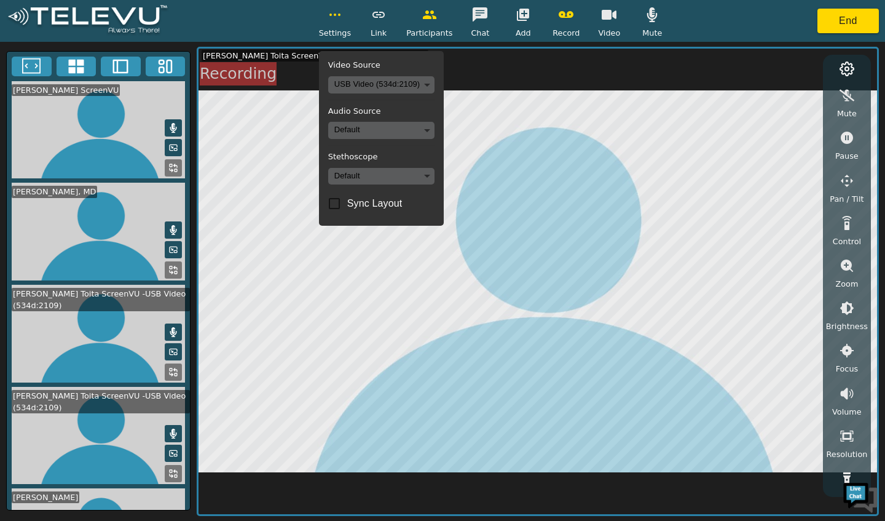
click at [368, 135] on body "Settings Video Source USB Video (534d:2109) b9aa13ba4b34f407e03f7d778b6243f5fbd…" at bounding box center [442, 260] width 885 height 521
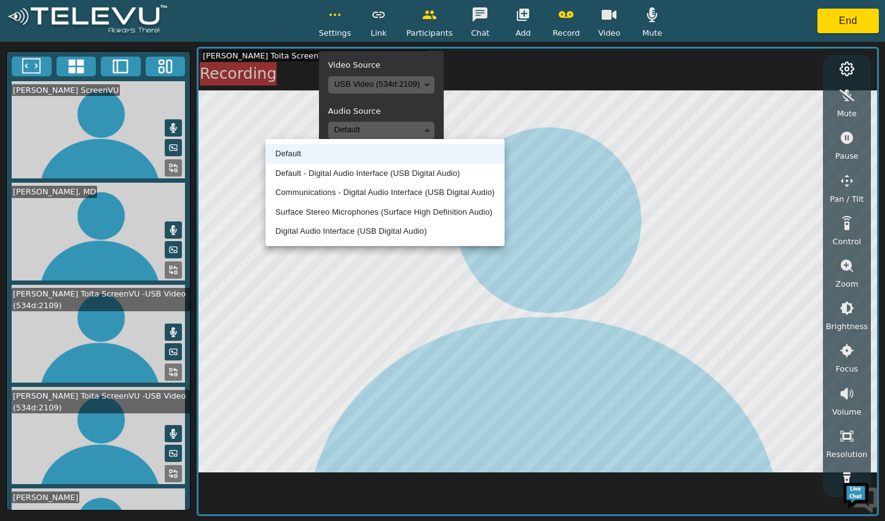
click at [349, 242] on ul "Default Default - Digital Audio Interface (USB Digital Audio) Communications - …" at bounding box center [385, 192] width 239 height 107
click at [365, 232] on li "Digital Audio Interface (USB Digital Audio)" at bounding box center [385, 231] width 239 height 20
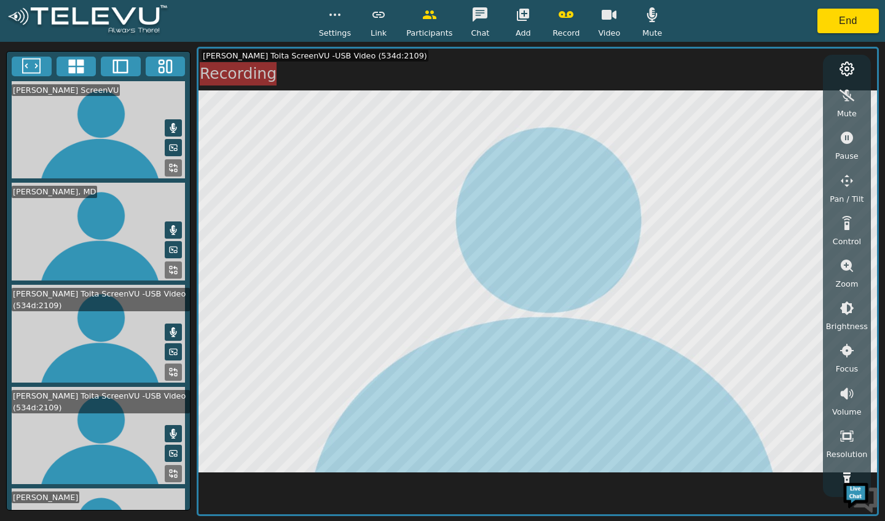
click at [337, 23] on button "button" at bounding box center [335, 14] width 31 height 25
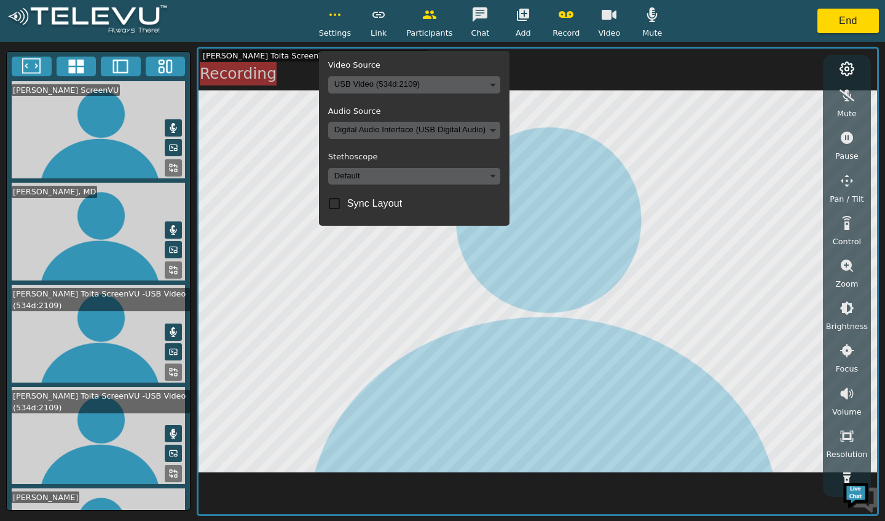
click at [388, 181] on body "Settings Video Source USB Video (534d:2109) b9aa13ba4b34f407e03f7d778b6243f5fbd…" at bounding box center [442, 260] width 885 height 521
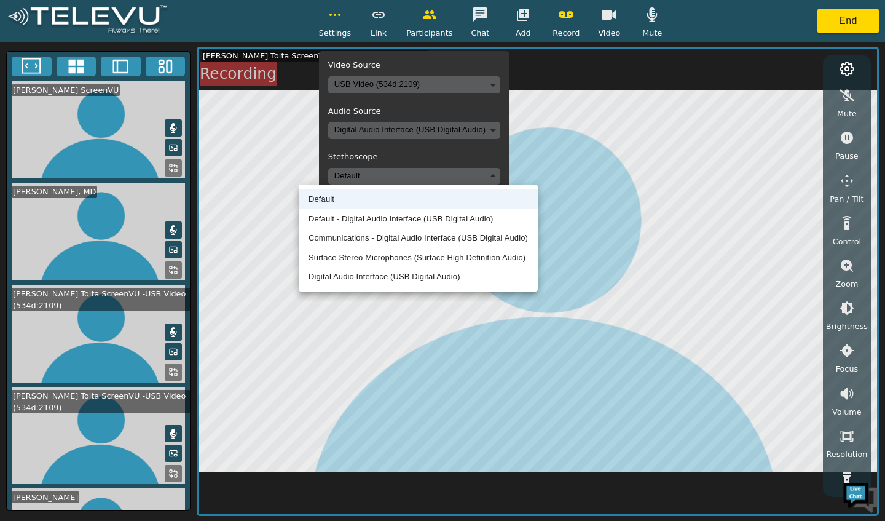
click at [398, 280] on li "Digital Audio Interface (USB Digital Audio)" at bounding box center [418, 277] width 239 height 20
type input "13bf7d18f2220314764e4fc7b283fae570595cc7df498d378a5c01be1c8d2edf"
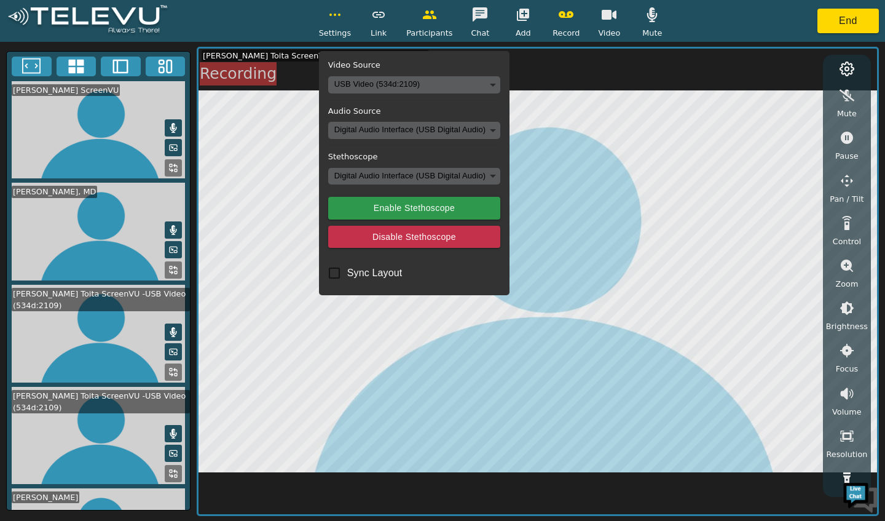
click at [850, 98] on icon "button" at bounding box center [847, 96] width 15 height 12
click at [324, 20] on button "button" at bounding box center [335, 14] width 31 height 25
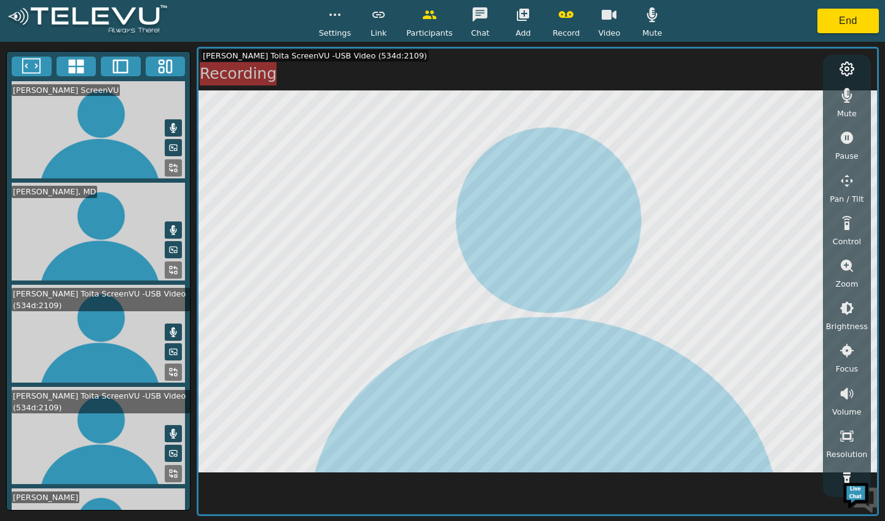
click at [849, 401] on button "button" at bounding box center [847, 393] width 31 height 25
click at [850, 438] on icon "button" at bounding box center [846, 435] width 11 height 11
click at [849, 435] on icon "button" at bounding box center [847, 435] width 15 height 15
click at [849, 438] on icon "button" at bounding box center [846, 435] width 11 height 11
click at [846, 437] on icon "button" at bounding box center [847, 435] width 15 height 15
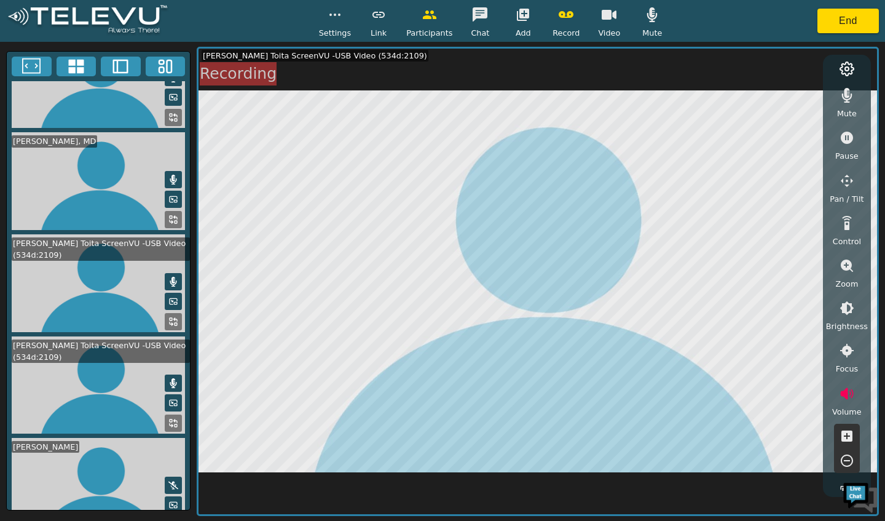
scroll to position [62, 0]
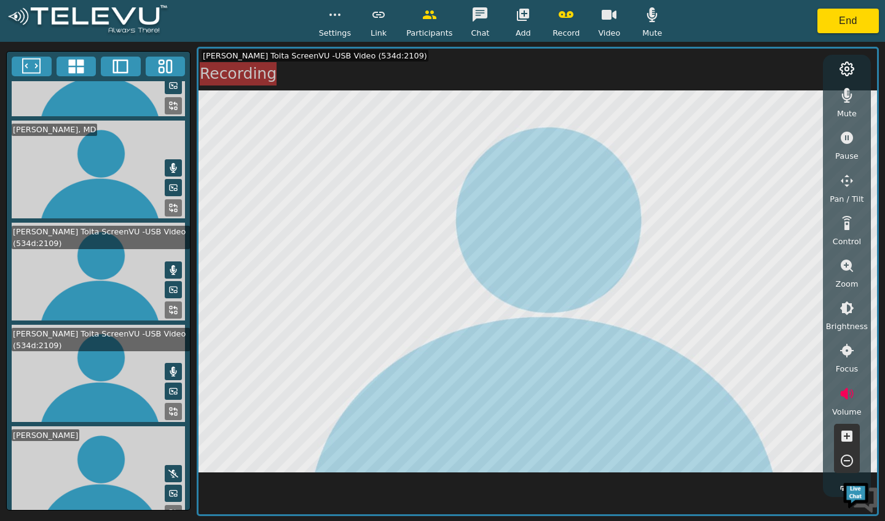
click at [331, 15] on circle "button" at bounding box center [330, 14] width 1 height 1
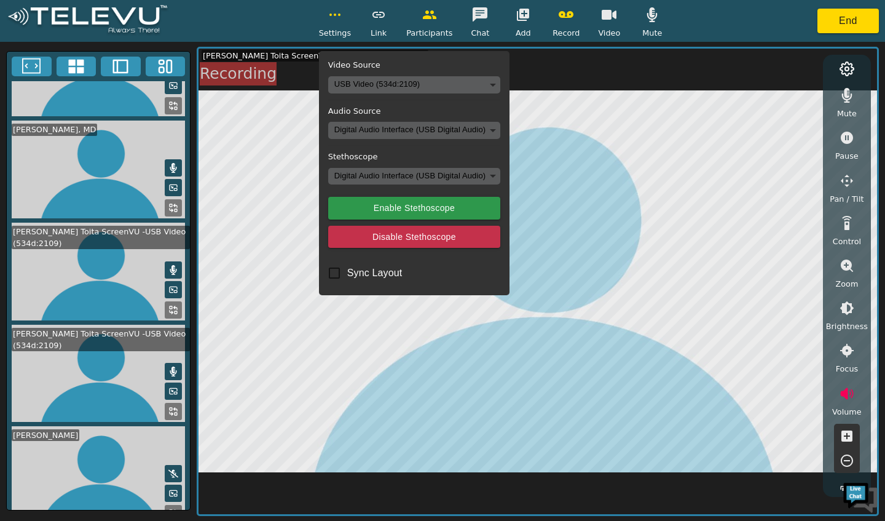
click at [345, 23] on button "button" at bounding box center [335, 14] width 31 height 25
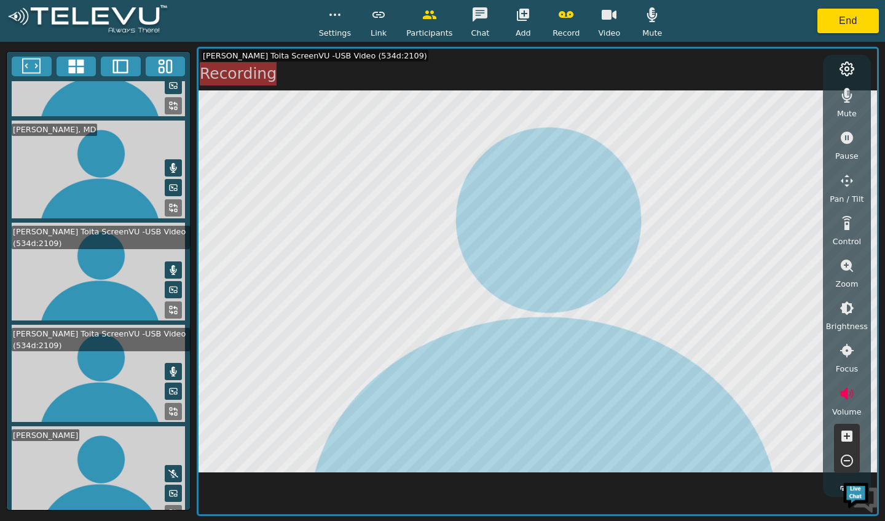
click at [596, 51] on video at bounding box center [538, 281] width 679 height 465
click at [600, 22] on button "button" at bounding box center [609, 14] width 31 height 25
click at [603, 22] on icon "button" at bounding box center [609, 14] width 15 height 15
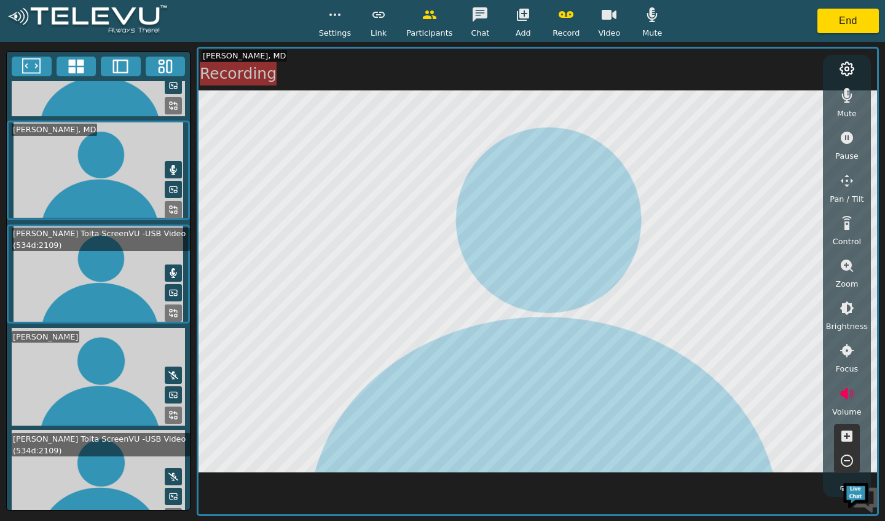
click at [168, 471] on icon at bounding box center [173, 476] width 10 height 10
click at [168, 511] on icon at bounding box center [173, 516] width 10 height 10
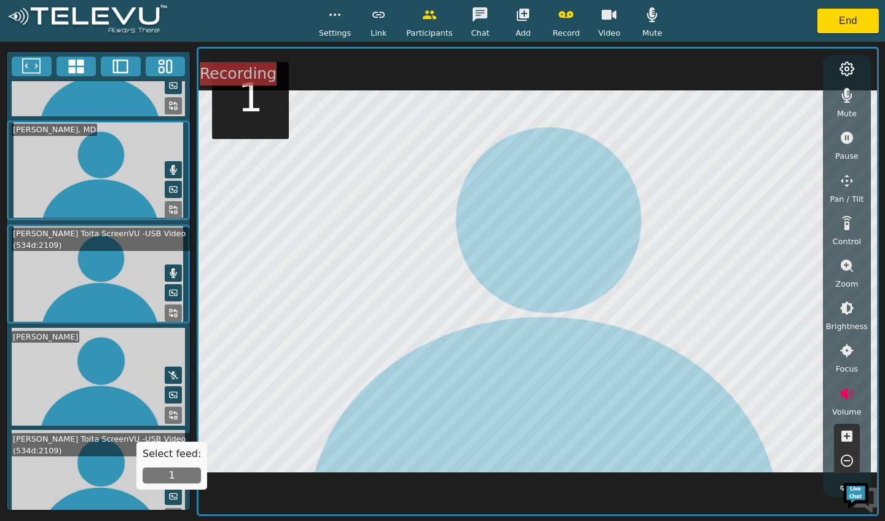
click at [168, 477] on button "1" at bounding box center [172, 475] width 58 height 16
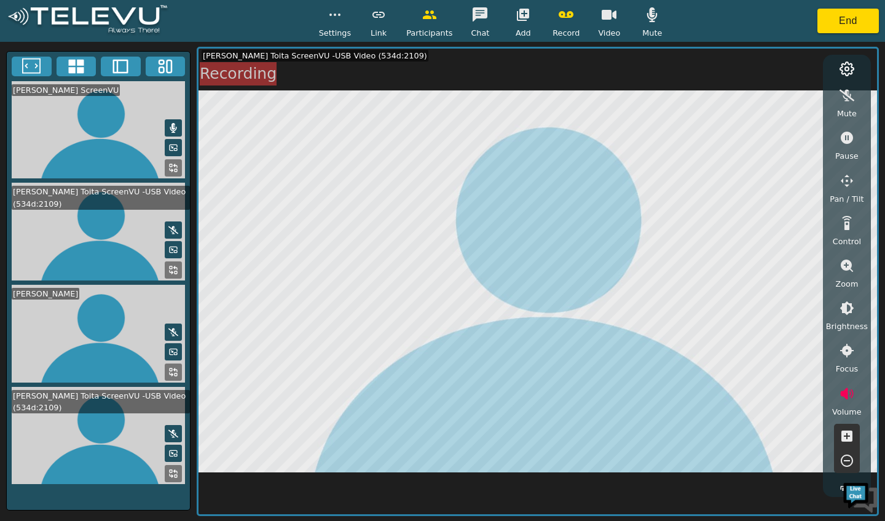
scroll to position [0, 0]
click at [840, 103] on button "button" at bounding box center [847, 95] width 31 height 25
